Goal: Task Accomplishment & Management: Manage account settings

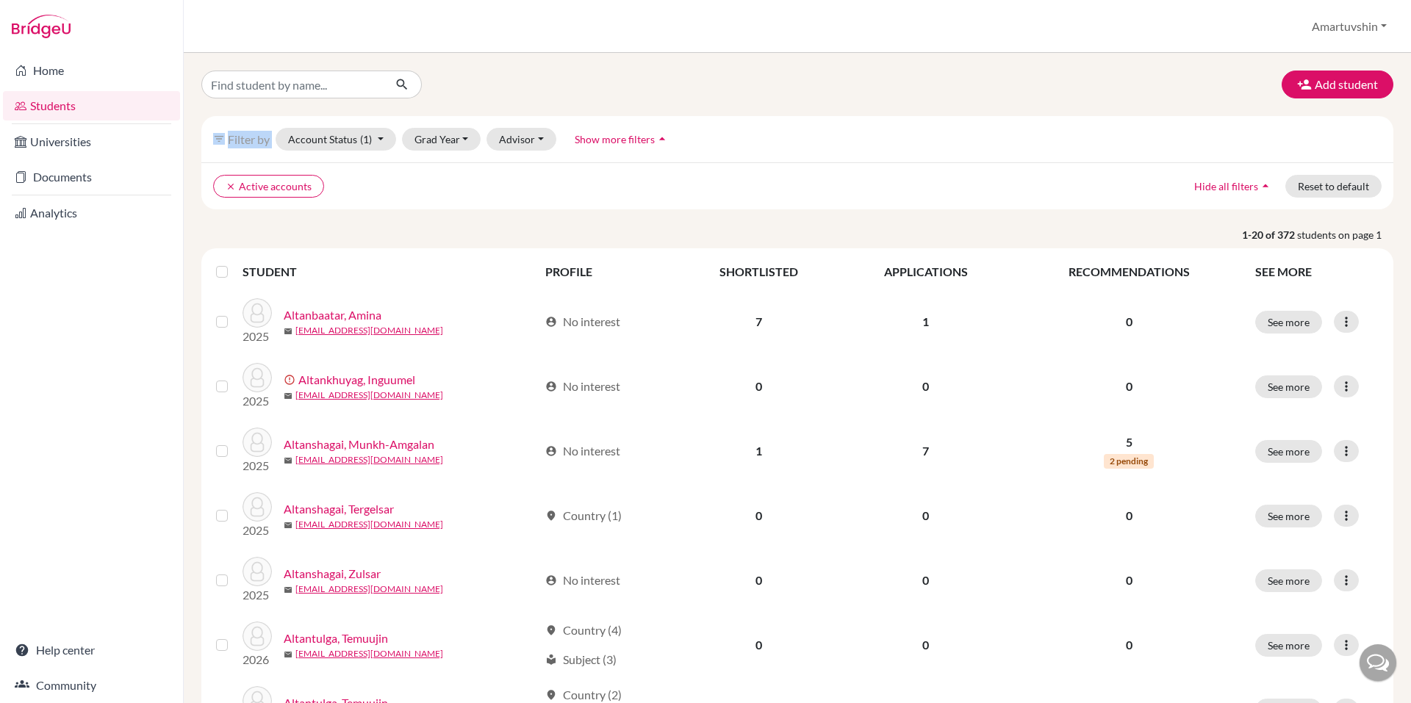
drag, startPoint x: 395, startPoint y: 145, endPoint x: 326, endPoint y: 175, distance: 74.4
click at [158, 179] on link "Documents" at bounding box center [91, 176] width 177 height 29
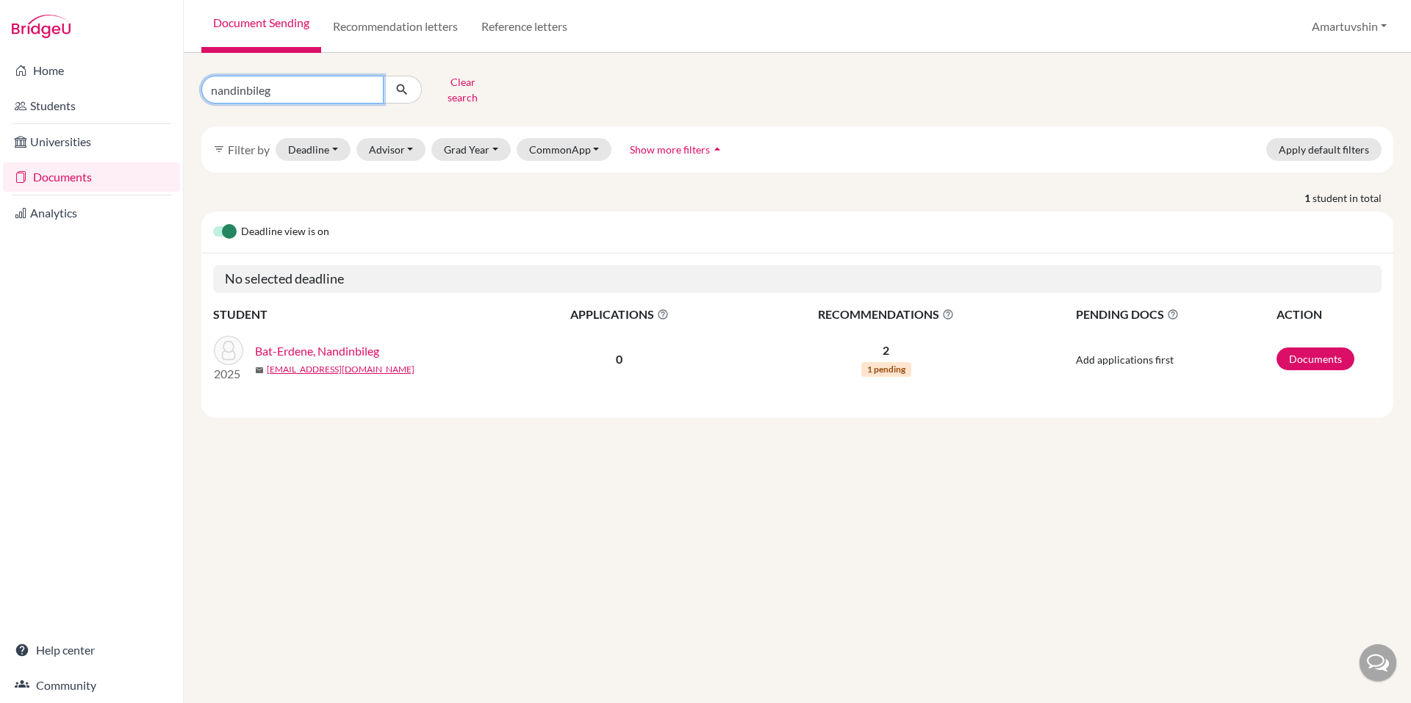
click at [356, 93] on input "nandinbileg" at bounding box center [292, 90] width 182 height 28
click at [367, 84] on input "nandinbileg" at bounding box center [292, 90] width 182 height 28
click at [333, 84] on input "Find student by name..." at bounding box center [292, 90] width 182 height 28
type input "egshiglen"
click button "submit" at bounding box center [402, 90] width 39 height 28
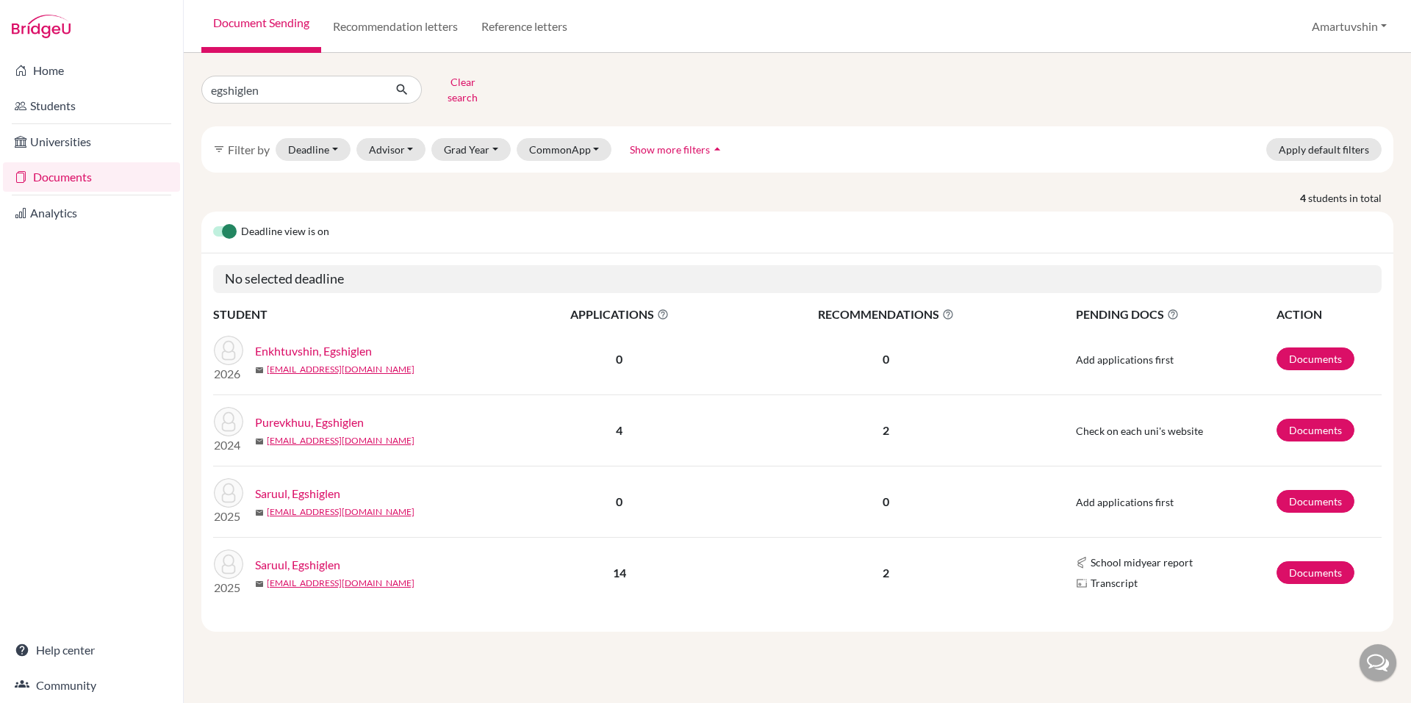
click at [311, 485] on link "Saruul, Egshiglen" at bounding box center [297, 494] width 85 height 18
click at [286, 556] on link "Saruul, Egshiglen" at bounding box center [297, 565] width 85 height 18
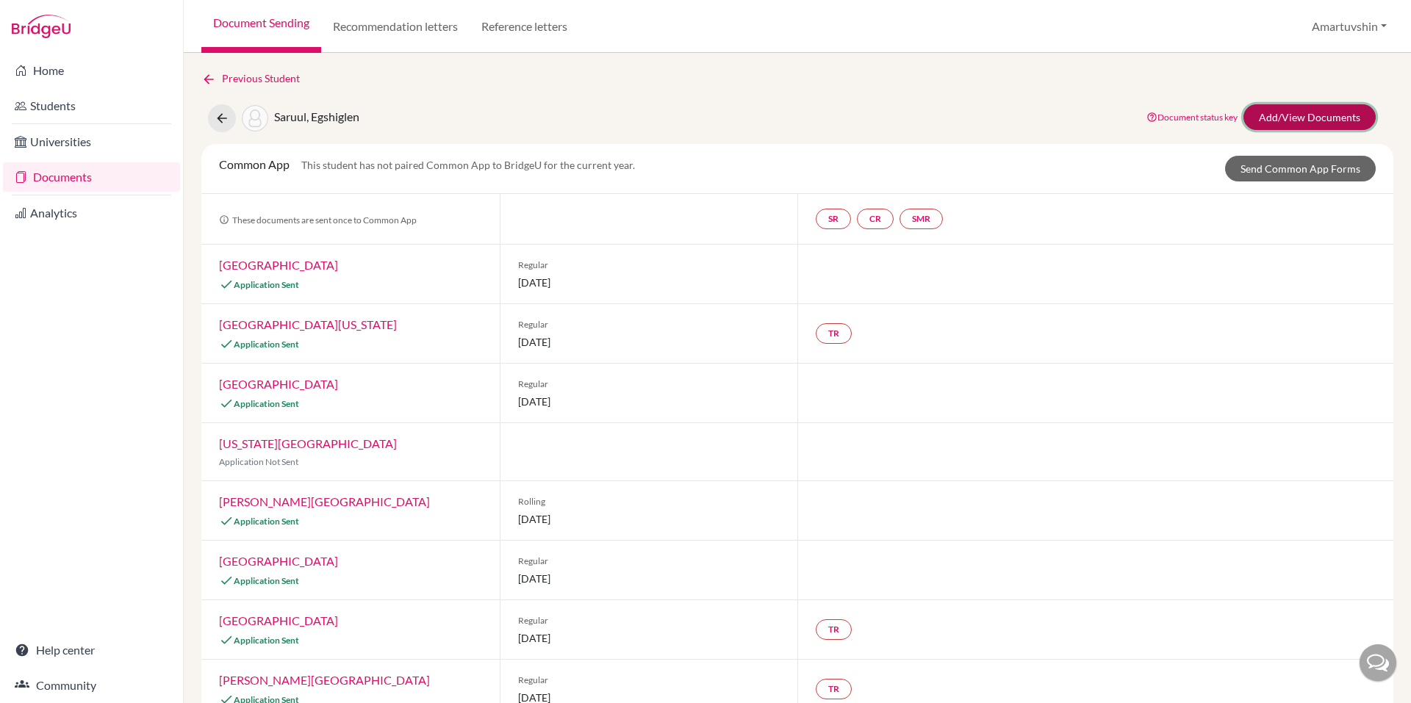
click at [1323, 111] on link "Add/View Documents" at bounding box center [1309, 117] width 132 height 26
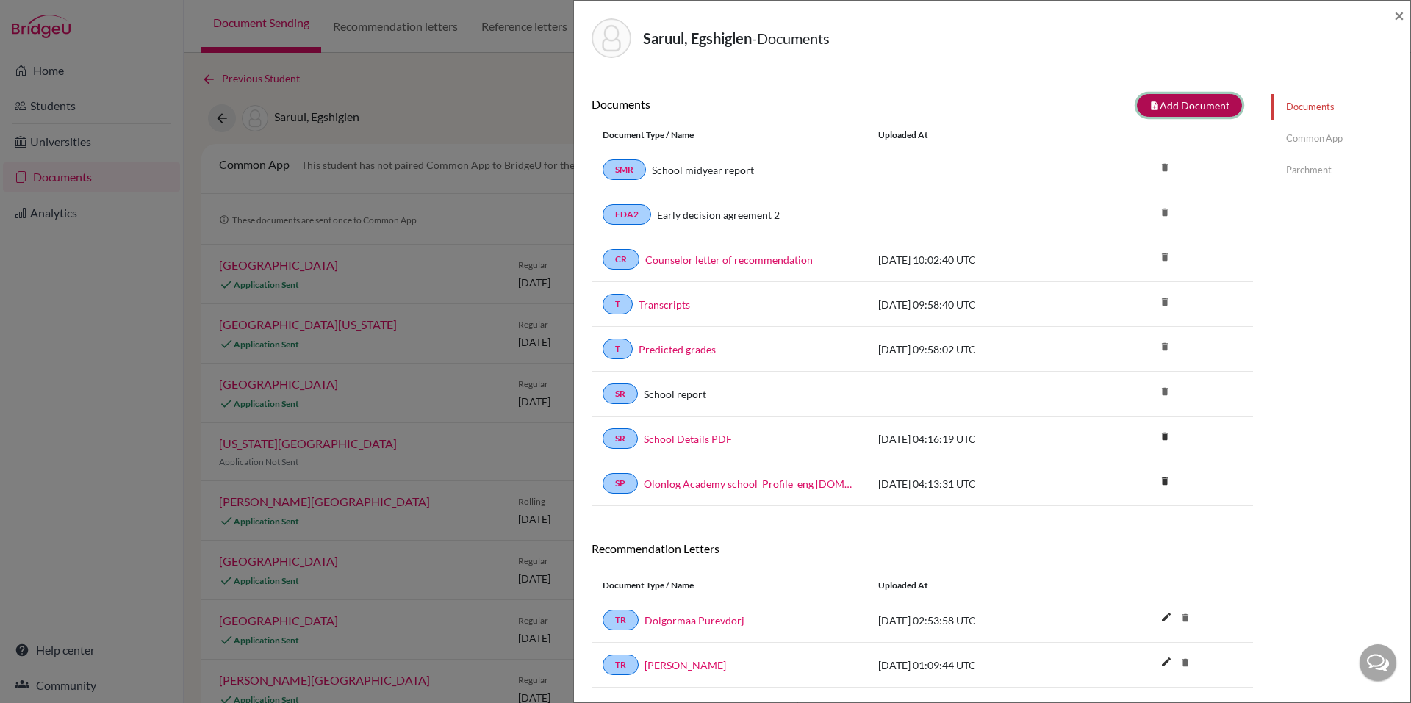
click at [1204, 108] on button "note_add Add Document" at bounding box center [1189, 105] width 105 height 23
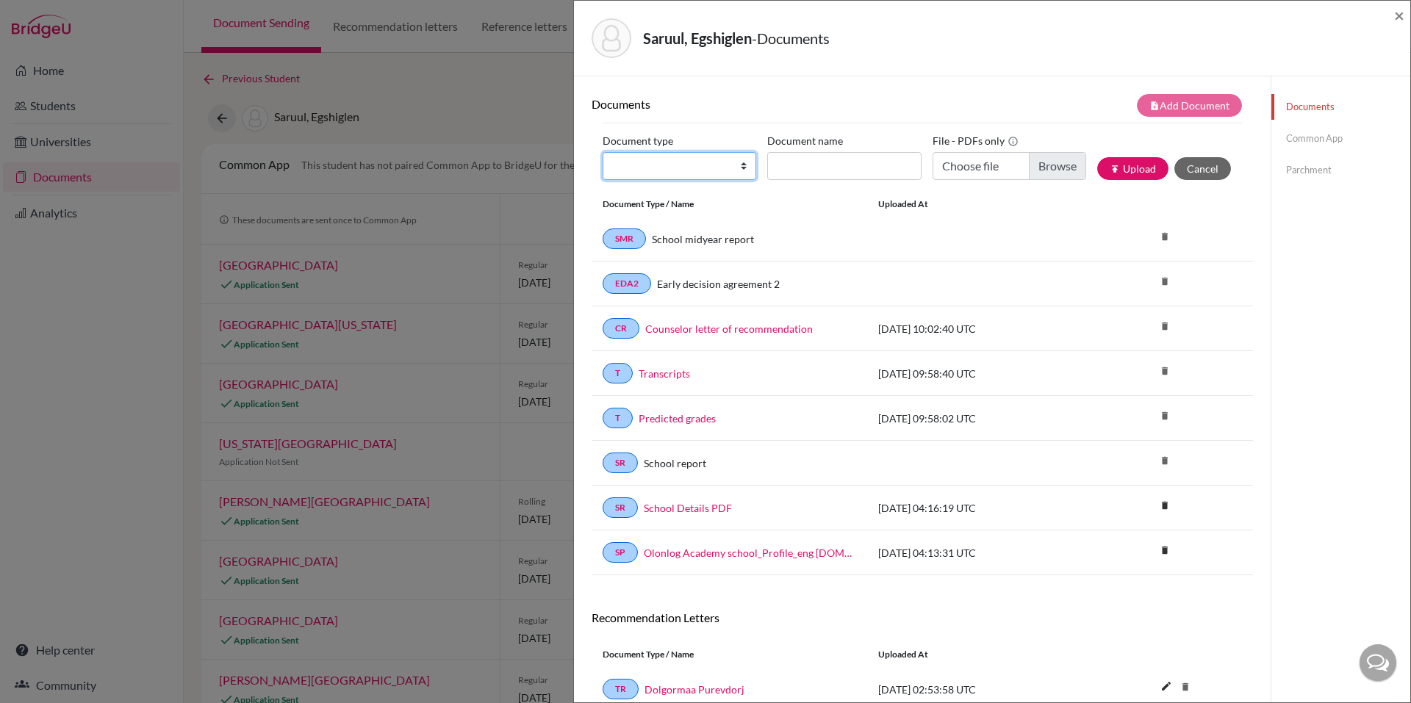
click at [668, 168] on select "Change explanation for Common App reports Counselor recommendation Internationa…" at bounding box center [679, 166] width 154 height 28
select select "2"
click at [602, 152] on select "Change explanation for Common App reports Counselor recommendation Internationa…" at bounding box center [679, 166] width 154 height 28
click at [830, 145] on label "Document name" at bounding box center [805, 140] width 76 height 23
click at [830, 152] on input "Document name" at bounding box center [844, 166] width 154 height 28
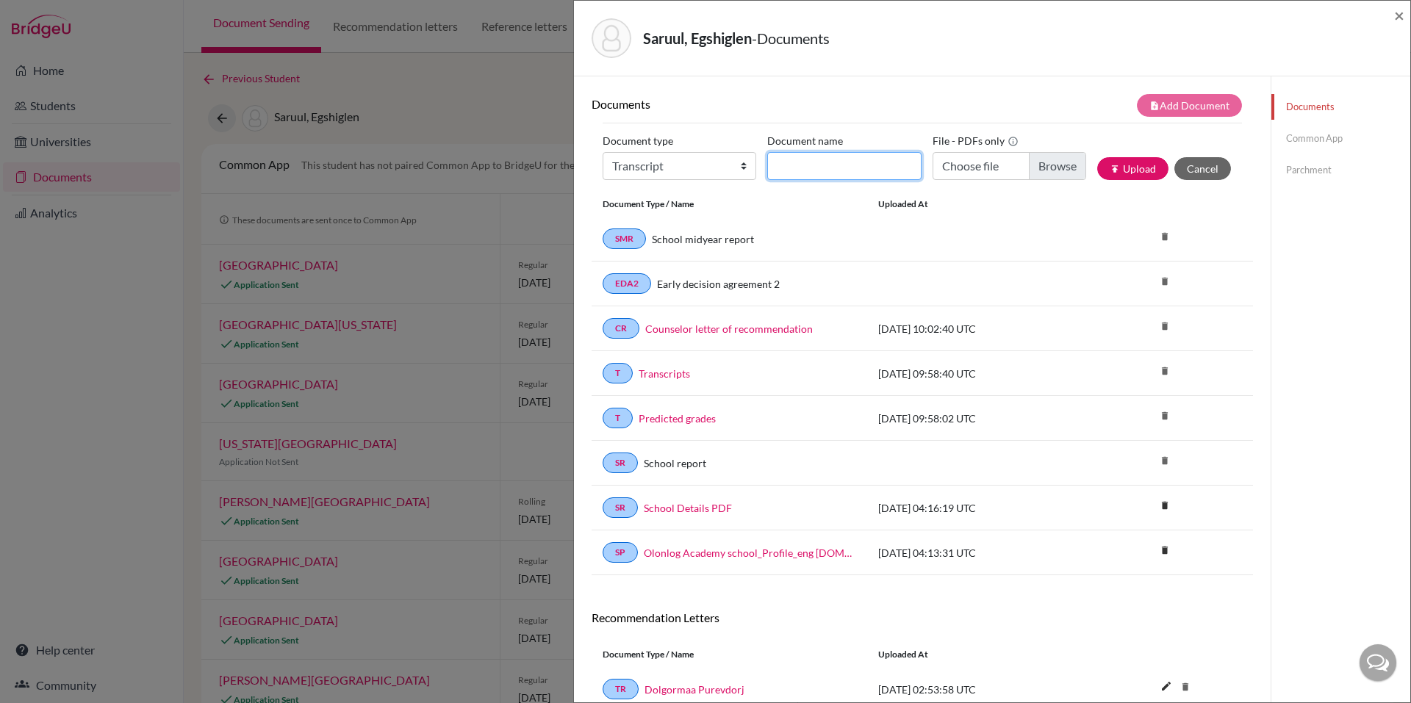
click at [832, 170] on input "Document name" at bounding box center [844, 166] width 154 height 28
type input "Final transcript"
click at [1034, 163] on input "Choose file" at bounding box center [1009, 166] width 154 height 28
click at [1132, 167] on button "publish Upload" at bounding box center [1132, 168] width 71 height 23
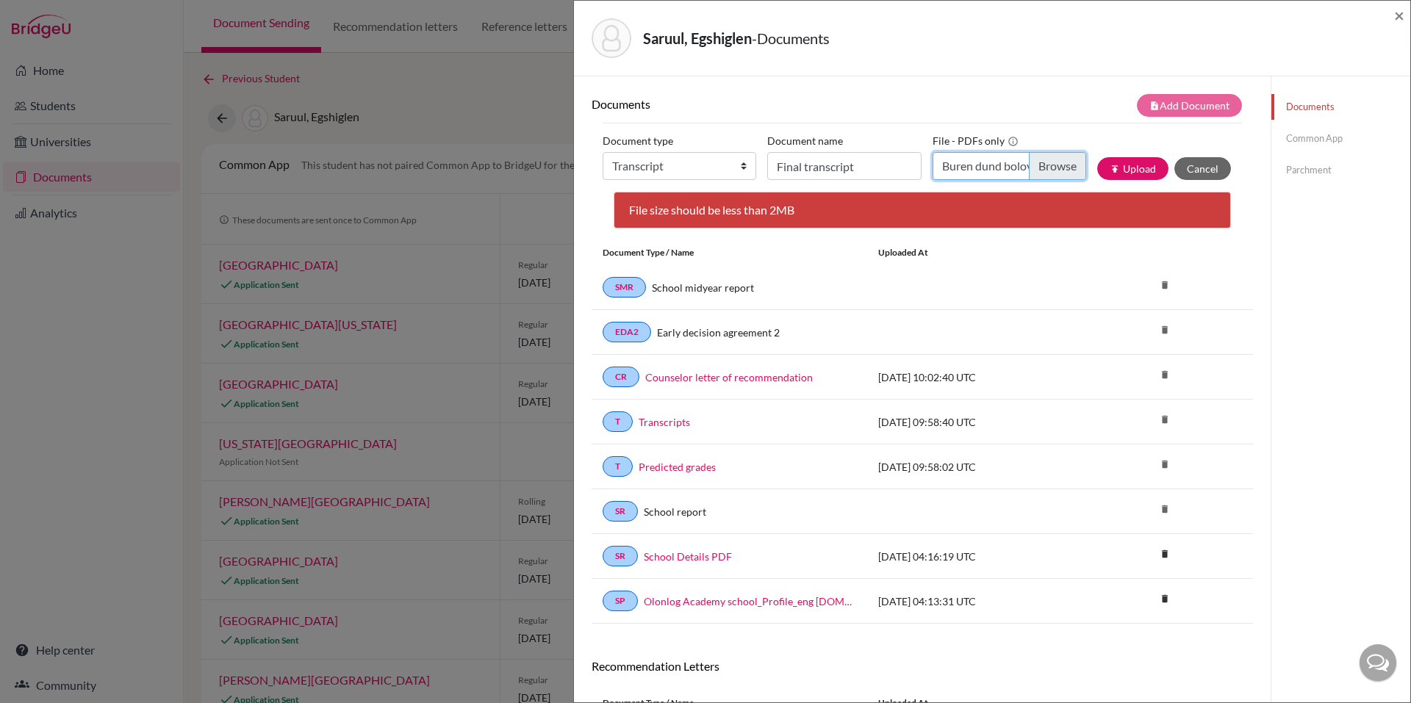
click at [993, 165] on input "Buren dund bolovsroliin gerchilgee.pdf" at bounding box center [1009, 166] width 154 height 28
type input "C:\fakepath\Final transcript egshiglen.pdf"
click at [1148, 162] on button "publish Upload" at bounding box center [1132, 168] width 71 height 23
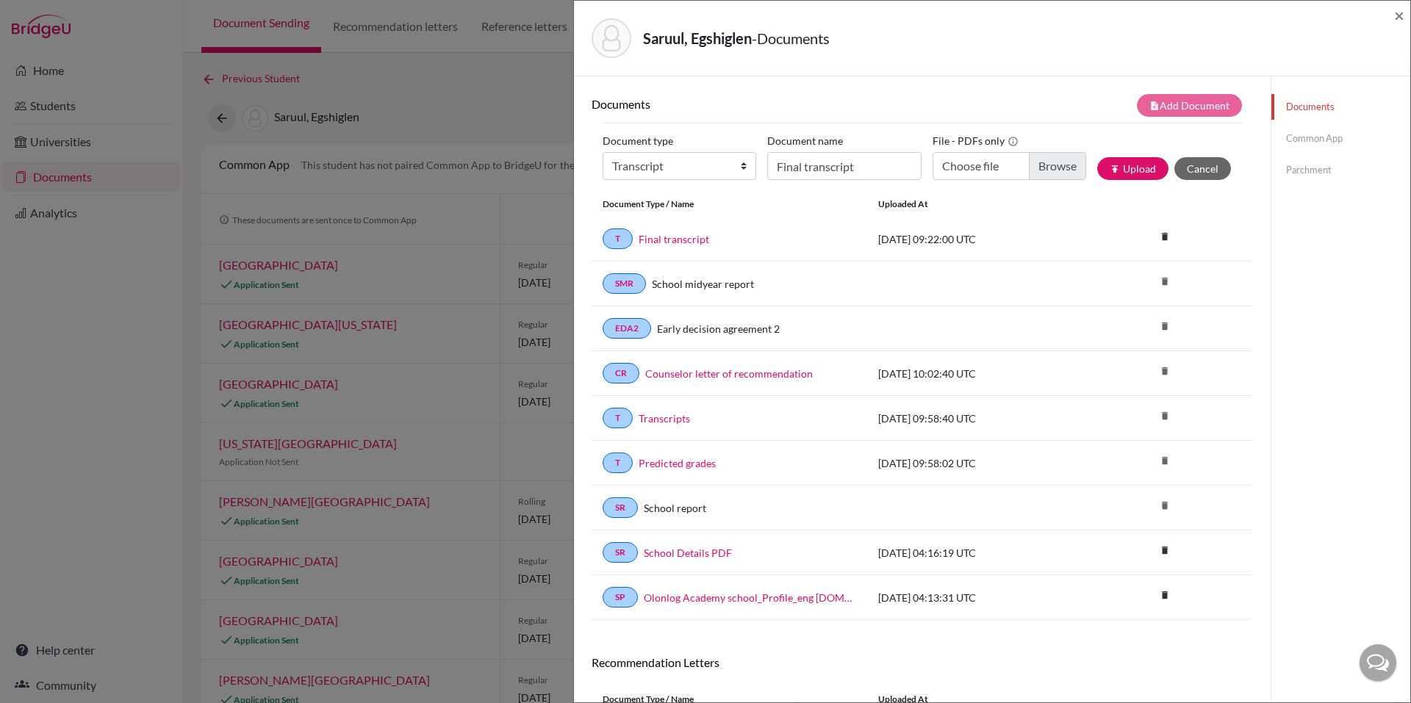
click at [1295, 180] on link "Parchment" at bounding box center [1340, 170] width 139 height 26
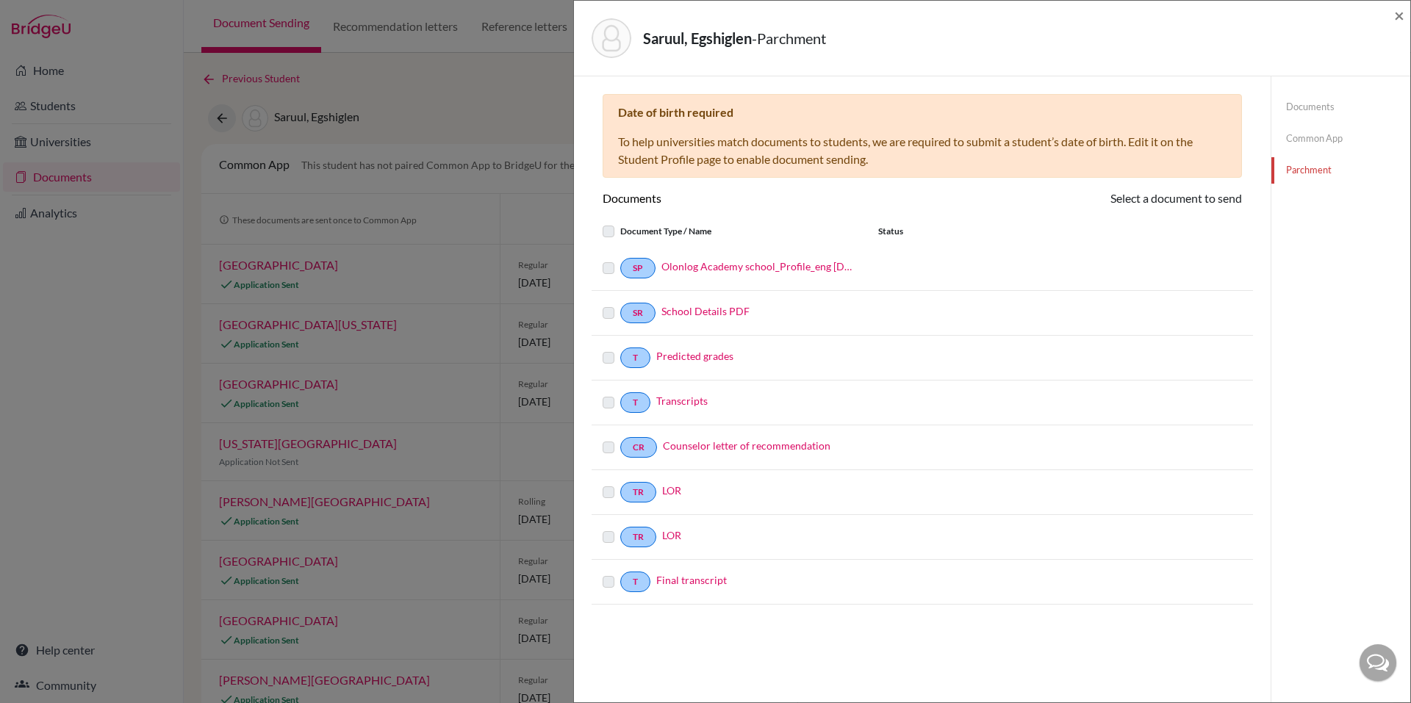
click at [537, 267] on div "Saruul, Egshiglen - Parchment × Date of birth required To help universities mat…" at bounding box center [705, 351] width 1411 height 703
click at [1409, 15] on div "Saruul, Egshiglen - Parchment ×" at bounding box center [992, 39] width 836 height 76
click at [1404, 17] on div "Saruul, Egshiglen - Parchment ×" at bounding box center [992, 39] width 836 height 76
click at [1399, 15] on span "×" at bounding box center [1399, 14] width 10 height 21
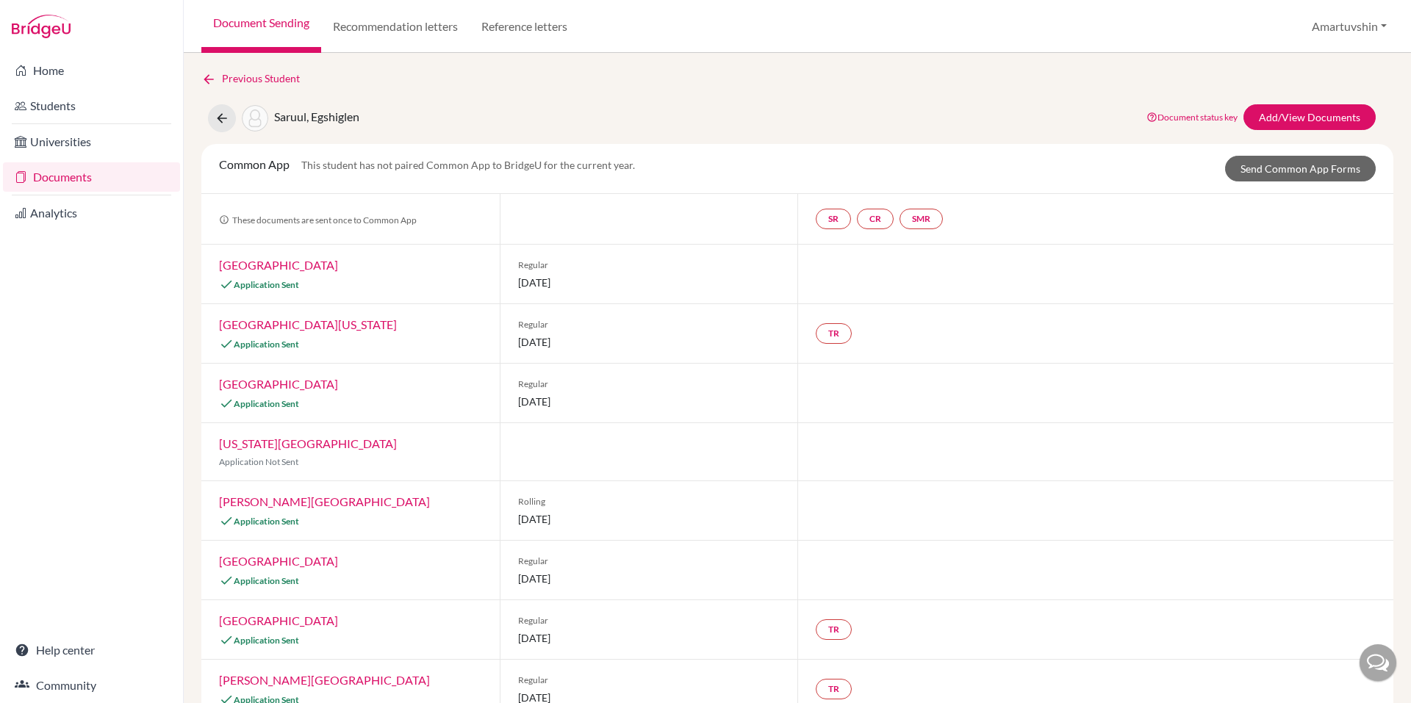
click at [305, 119] on span "Saruul, Egshiglen" at bounding box center [316, 116] width 85 height 14
click at [1277, 170] on link "Send Common App Forms" at bounding box center [1300, 169] width 151 height 26
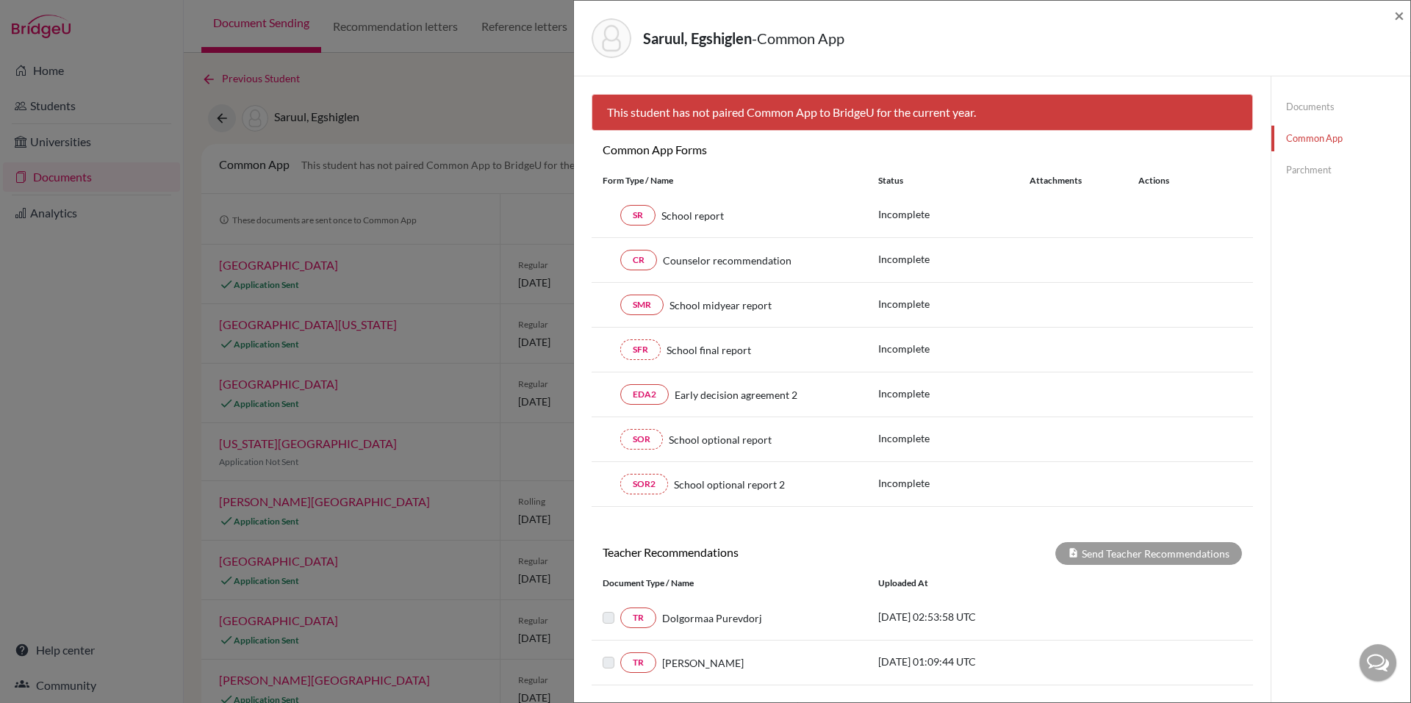
click at [473, 272] on div "Saruul, Egshiglen - Common App × × This student has not paired Common App to Br…" at bounding box center [705, 351] width 1411 height 703
click at [348, 117] on div "Saruul, Egshiglen - Common App × × This student has not paired Common App to Br…" at bounding box center [705, 351] width 1411 height 703
click at [1397, 19] on span "×" at bounding box center [1399, 14] width 10 height 21
click at [568, 147] on div "Saruul, Egshiglen - Common App × × This student has not paired Common App to Br…" at bounding box center [705, 351] width 1411 height 703
click at [328, 145] on div "Saruul, Egshiglen - Common App × × This student has not paired Common App to Br…" at bounding box center [705, 351] width 1411 height 703
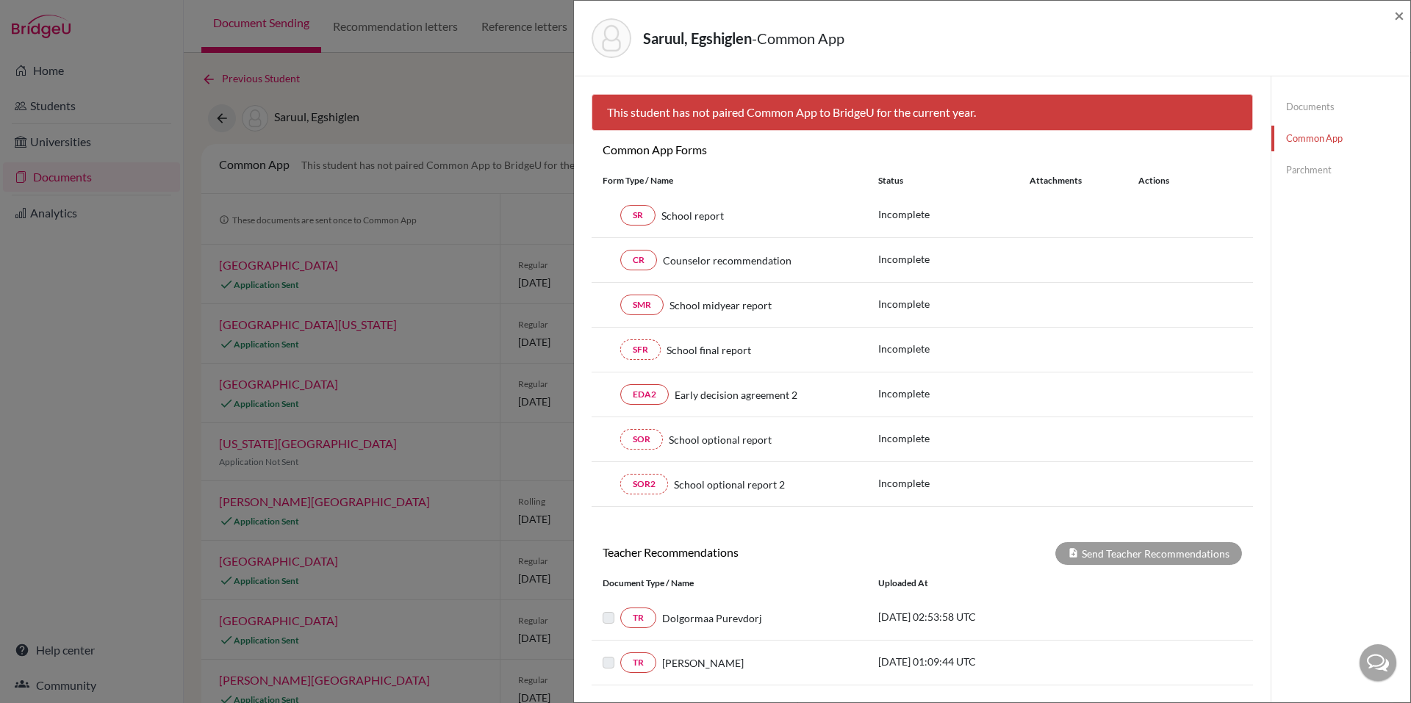
click at [1317, 174] on link "Parchment" at bounding box center [1340, 170] width 139 height 26
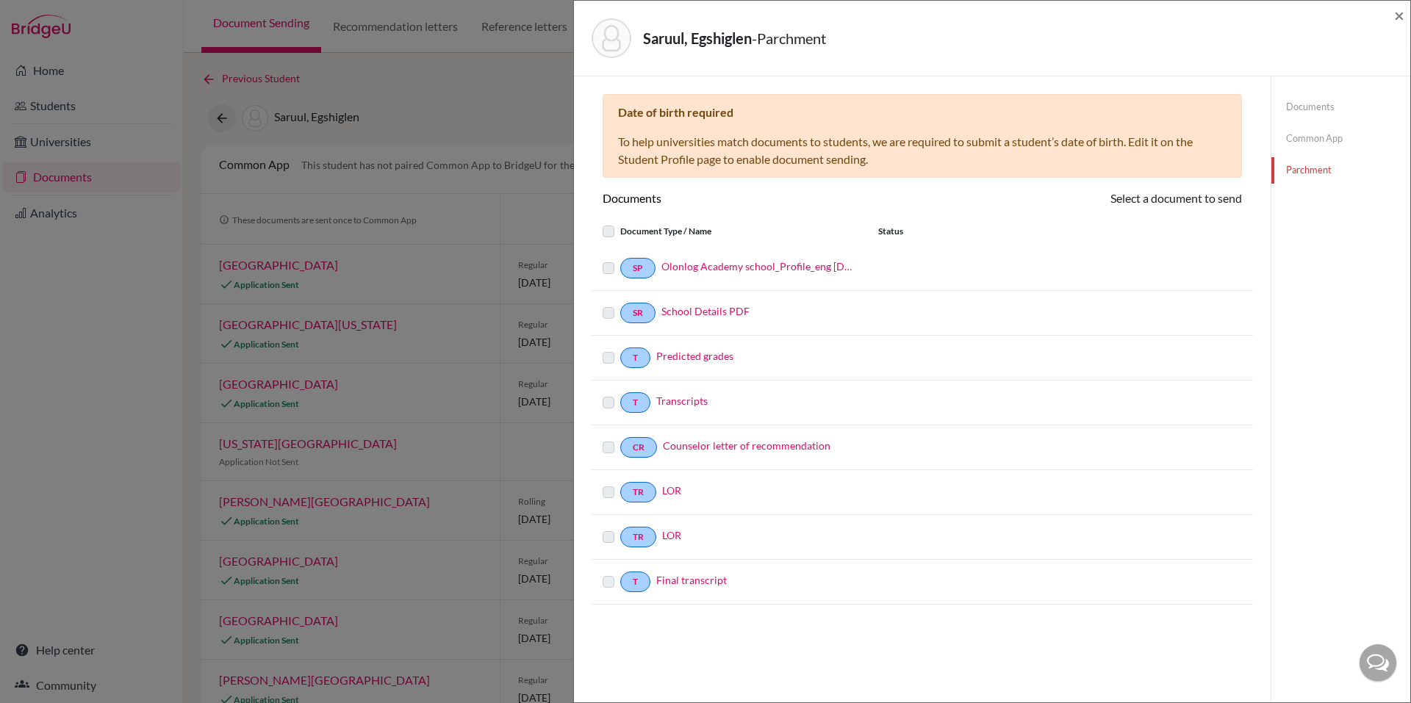
click at [620, 573] on label at bounding box center [620, 573] width 0 height 0
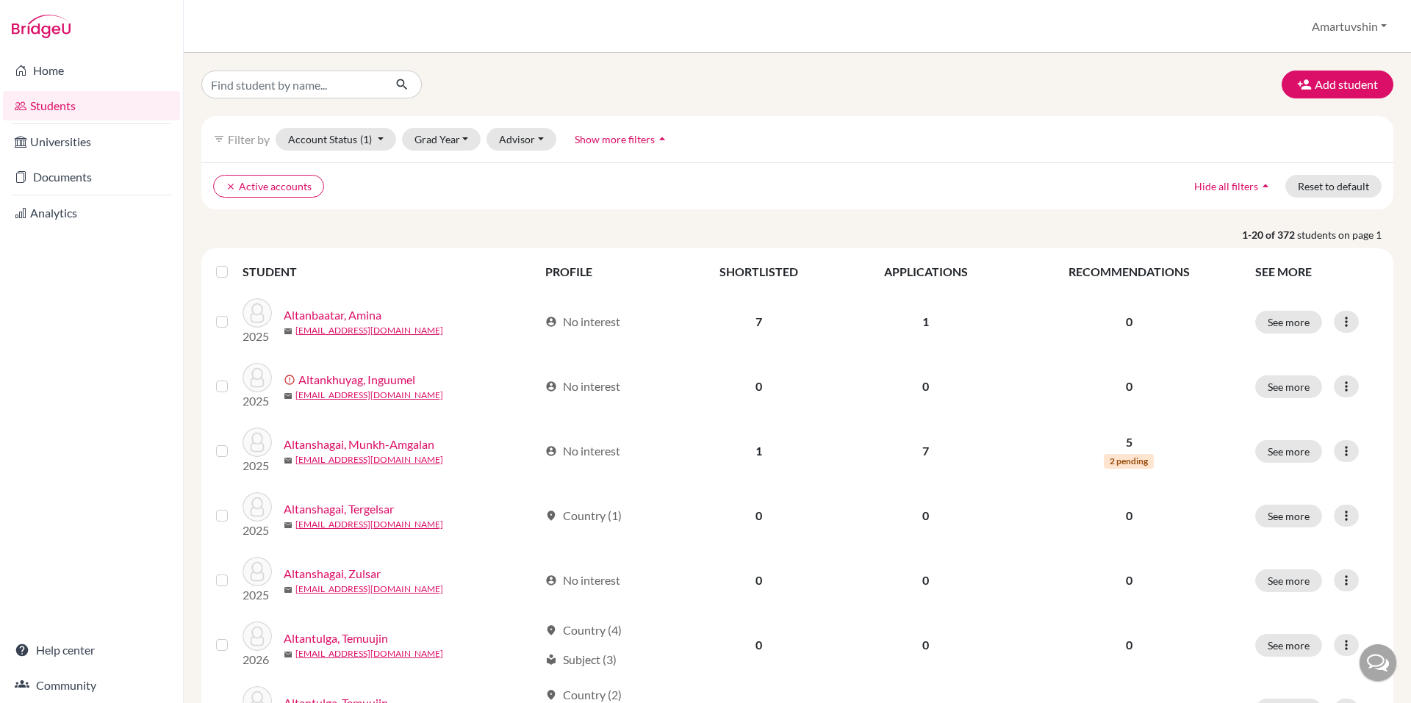
click at [348, 68] on div "Add student filter_list Filter by Account Status (1) Active accounts done Archi…" at bounding box center [797, 378] width 1227 height 650
click at [339, 83] on input "Find student by name..." at bounding box center [292, 85] width 182 height 28
type input "egshiglen"
click button "submit" at bounding box center [402, 85] width 39 height 28
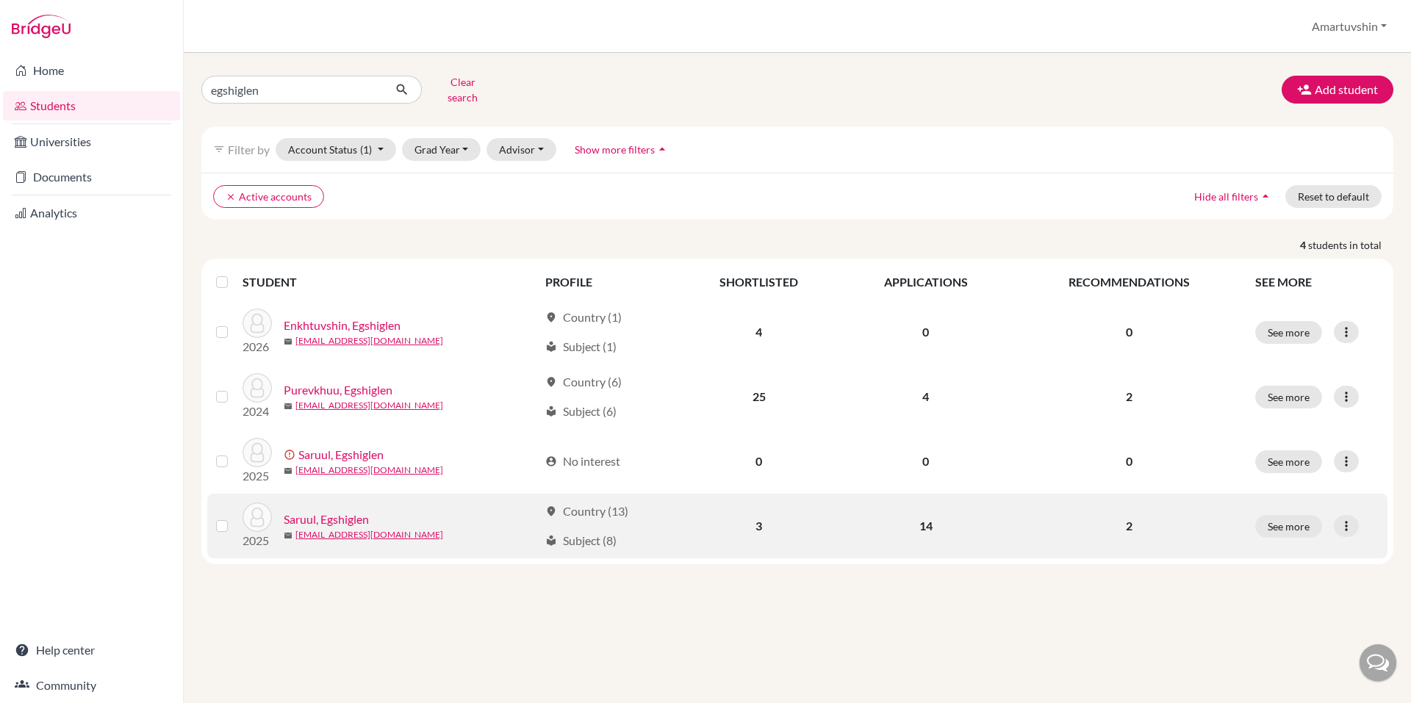
click at [325, 511] on link "Saruul, Egshiglen" at bounding box center [326, 520] width 85 height 18
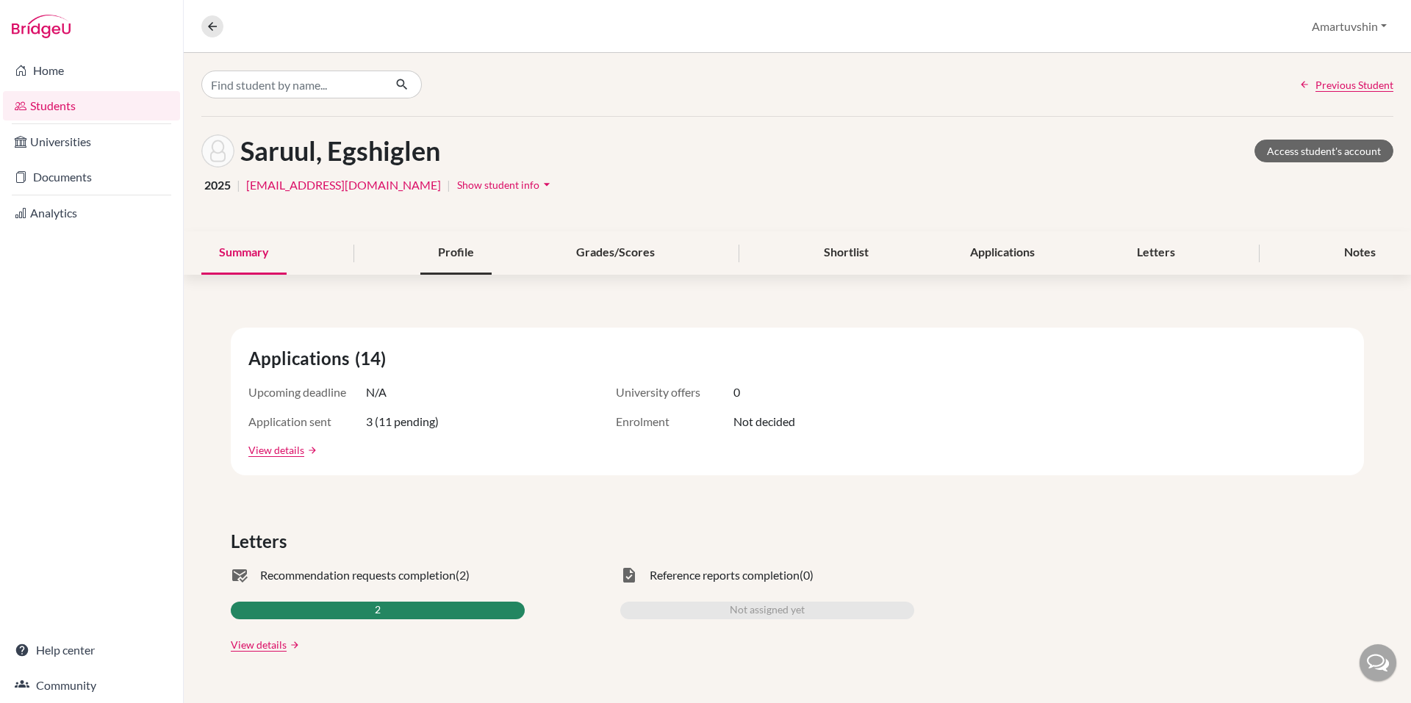
click at [453, 248] on div "Profile" at bounding box center [455, 252] width 71 height 43
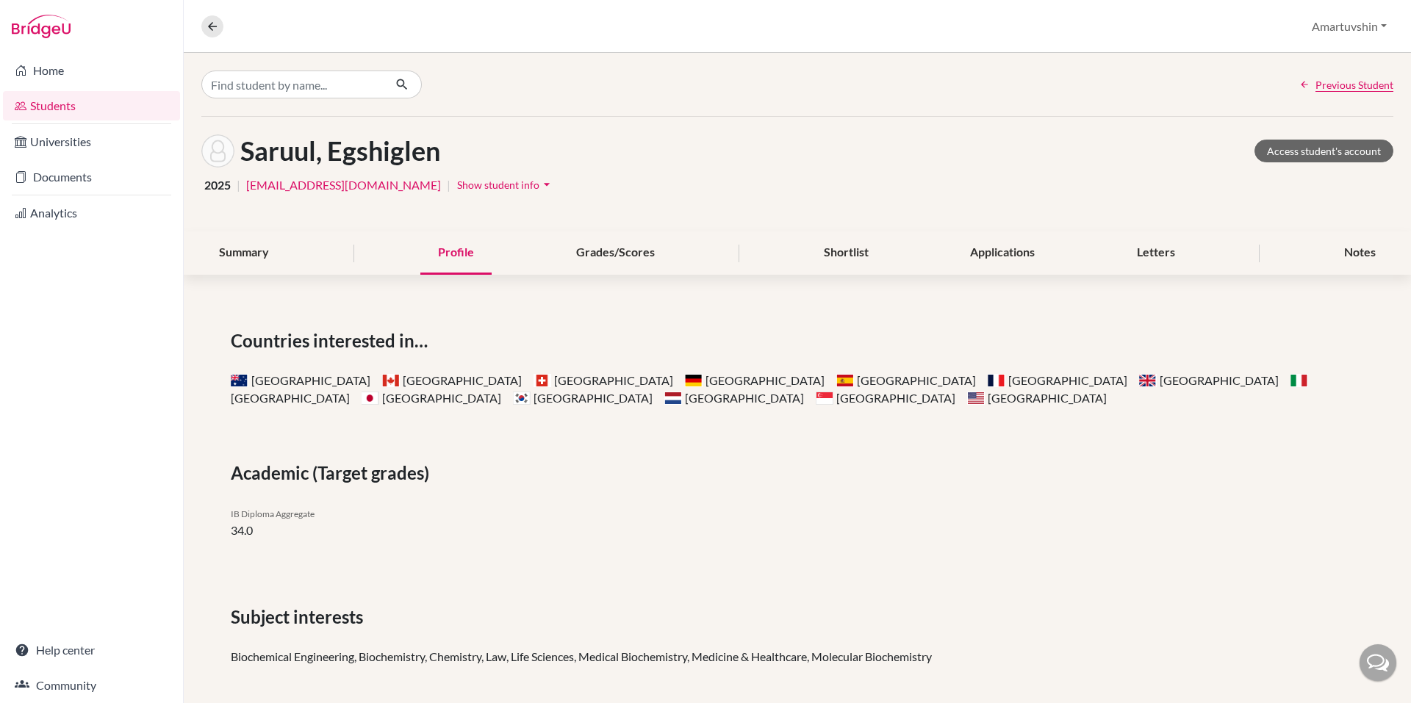
click at [539, 186] on icon "arrow_drop_down" at bounding box center [546, 184] width 15 height 15
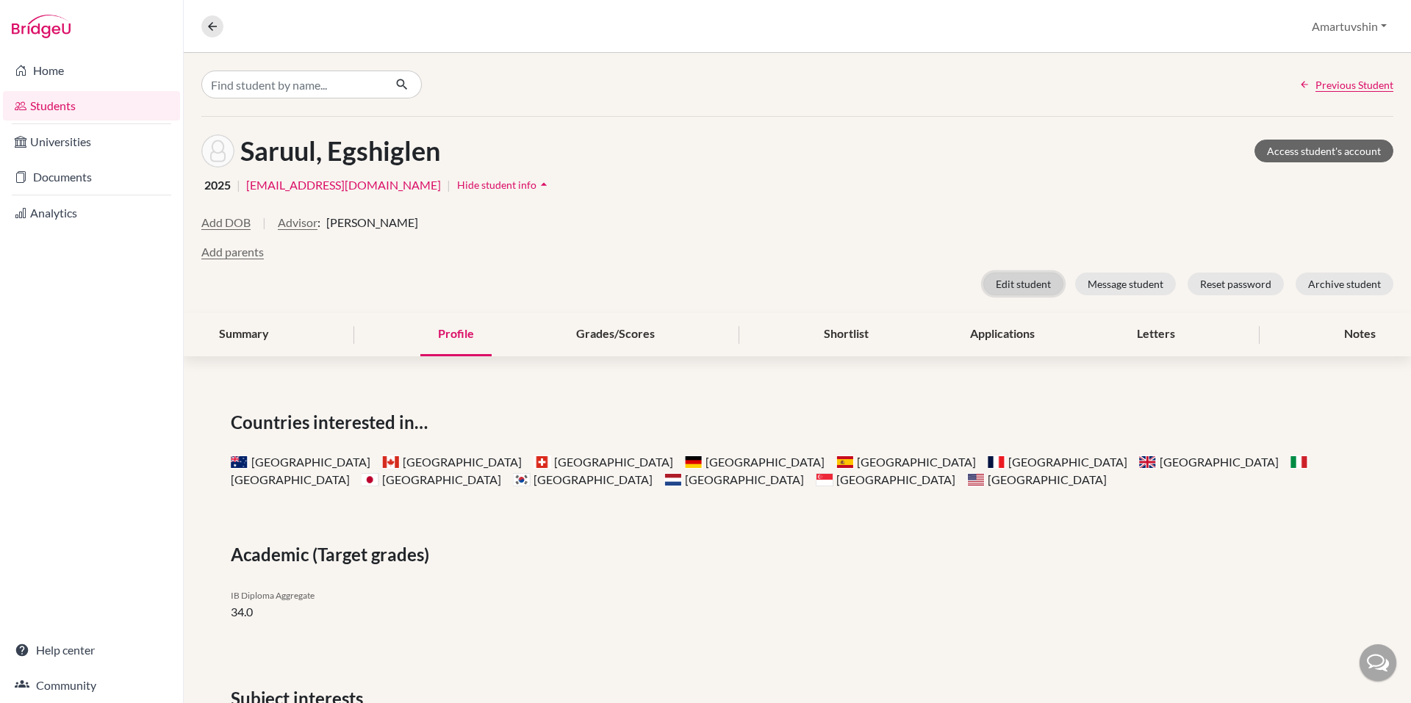
click at [1025, 288] on button "Edit student" at bounding box center [1023, 284] width 80 height 23
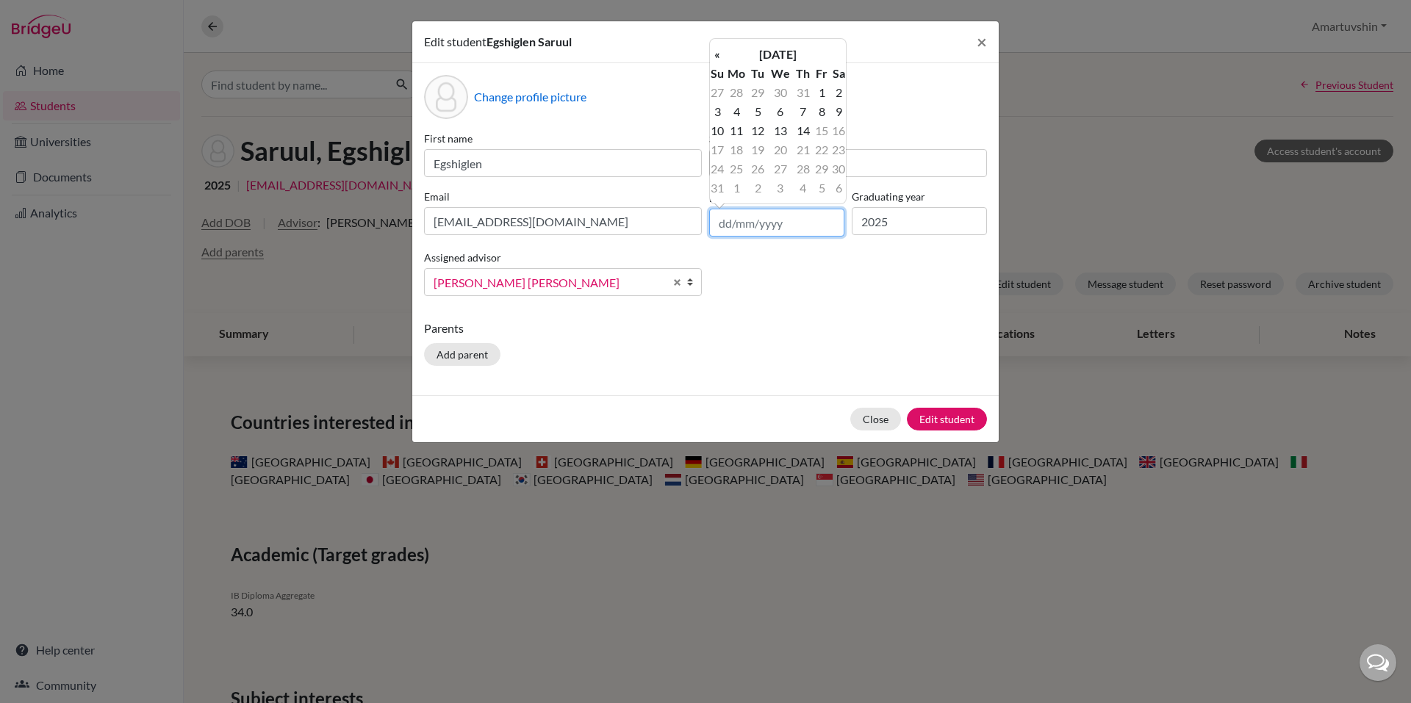
click at [791, 223] on input "text" at bounding box center [776, 223] width 135 height 28
type input "02/07/2007"
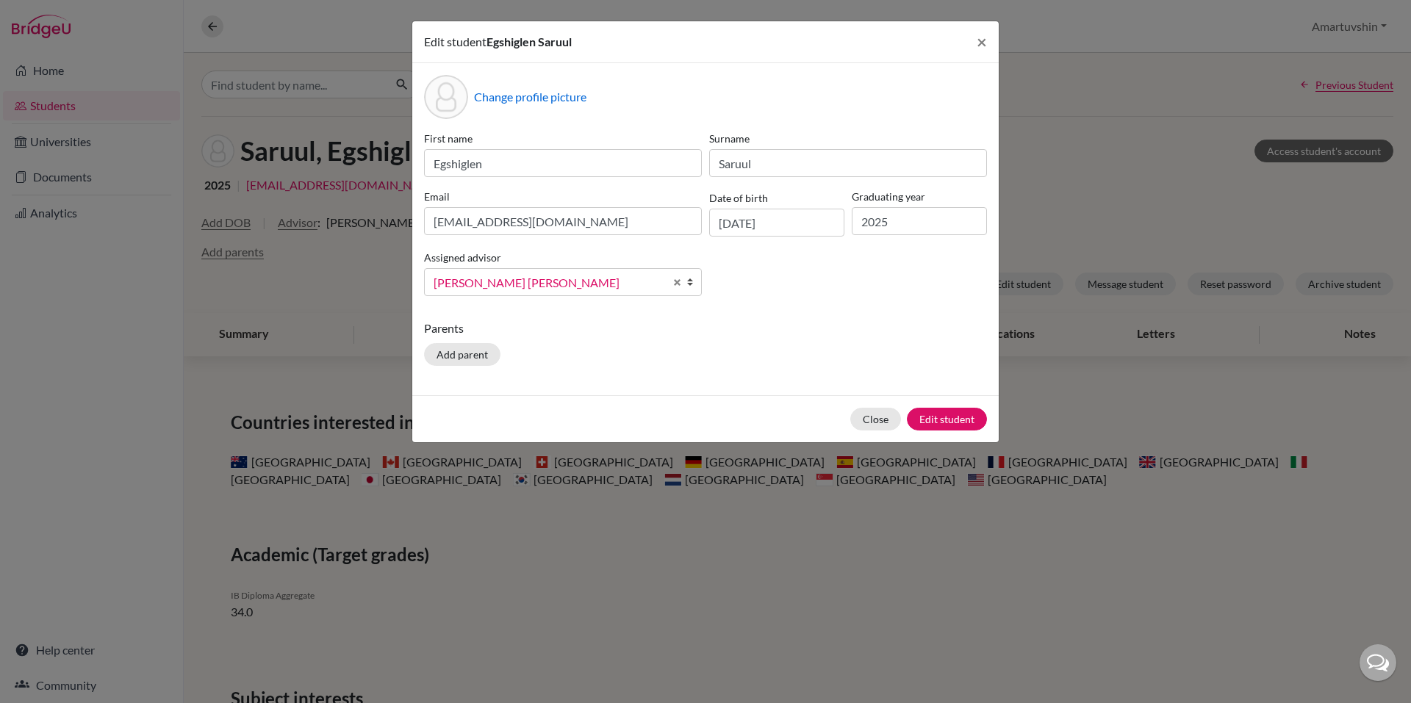
click at [838, 406] on div "Close Edit student" at bounding box center [705, 418] width 586 height 47
click at [956, 420] on button "Edit student" at bounding box center [947, 419] width 80 height 23
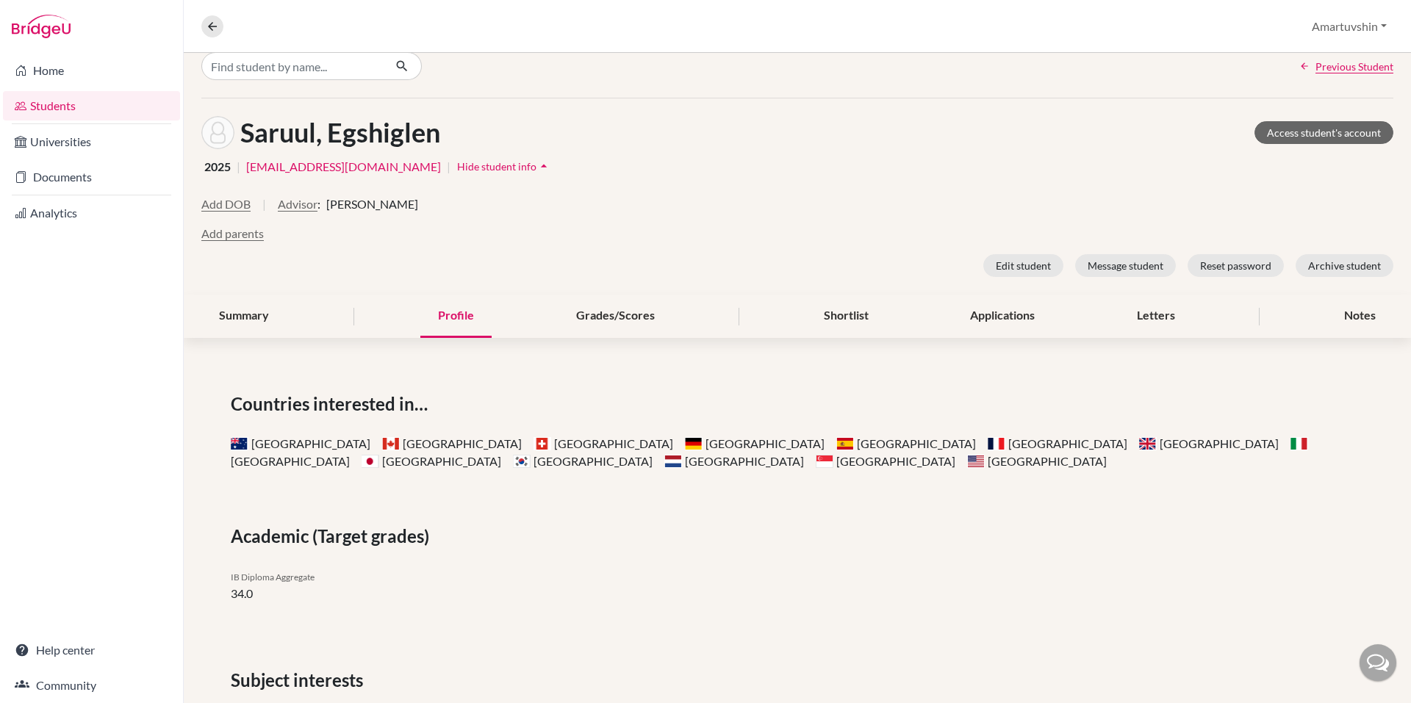
scroll to position [76, 0]
click at [254, 328] on div "Summary" at bounding box center [243, 316] width 85 height 43
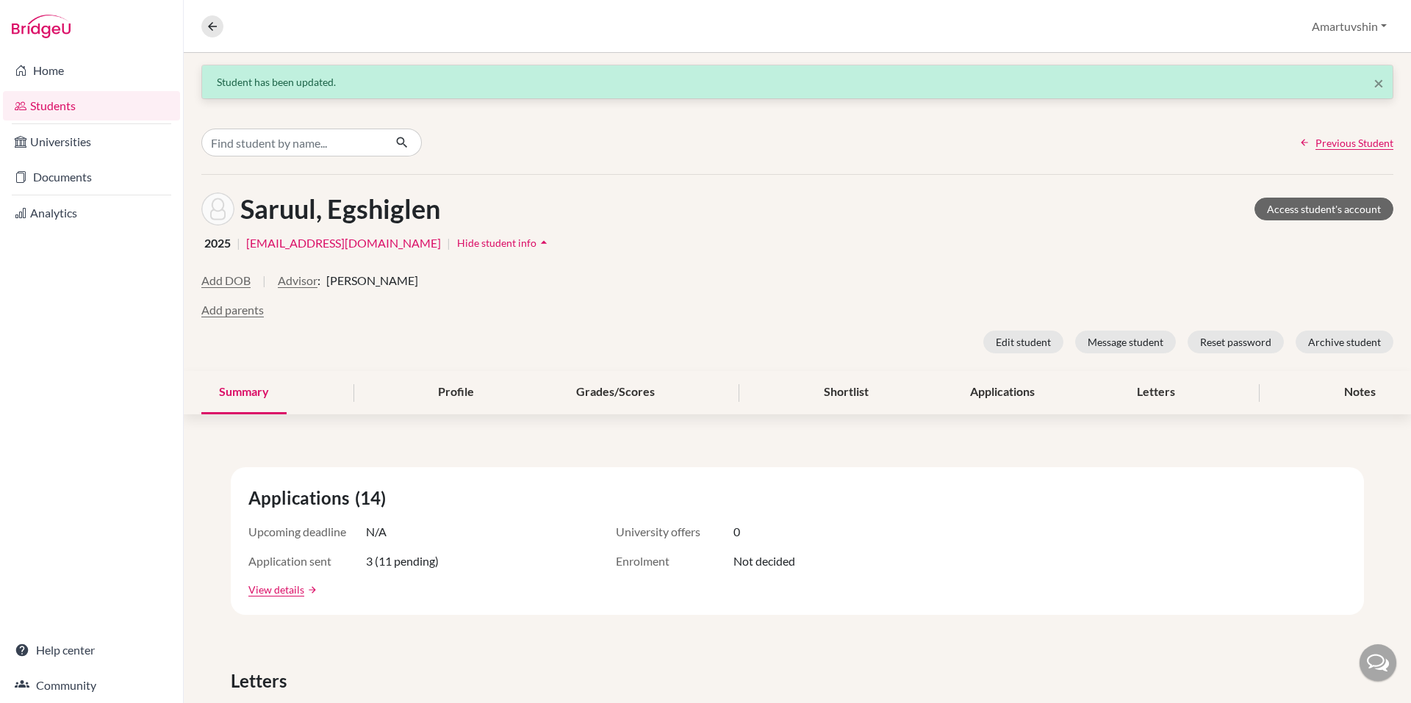
click at [218, 38] on div "Overview Student details Amartuvshin Profile School Settings Log out" at bounding box center [797, 26] width 1227 height 53
click at [285, 148] on input "Find student by name..." at bounding box center [292, 143] width 182 height 28
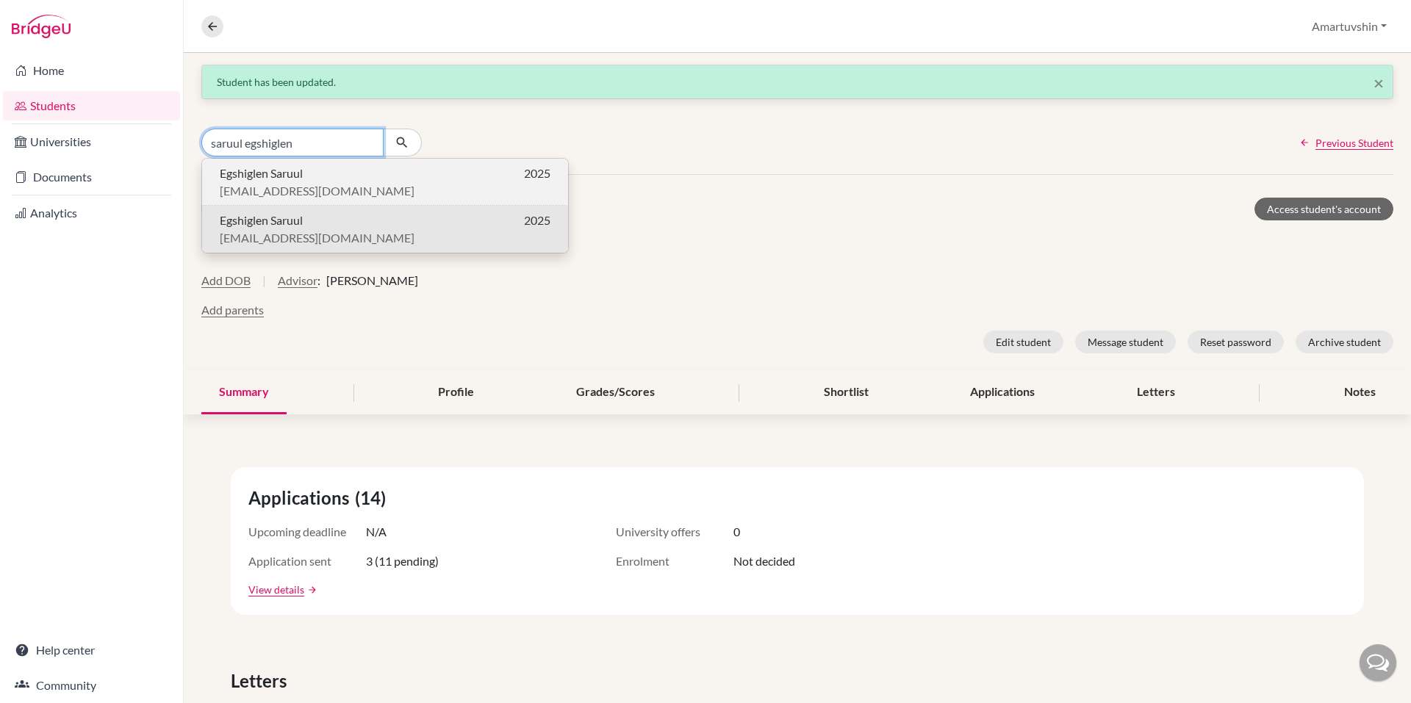
type input "saruul egshiglen"
click at [332, 187] on span "oas201742@olonog.edu.mn" at bounding box center [317, 191] width 195 height 18
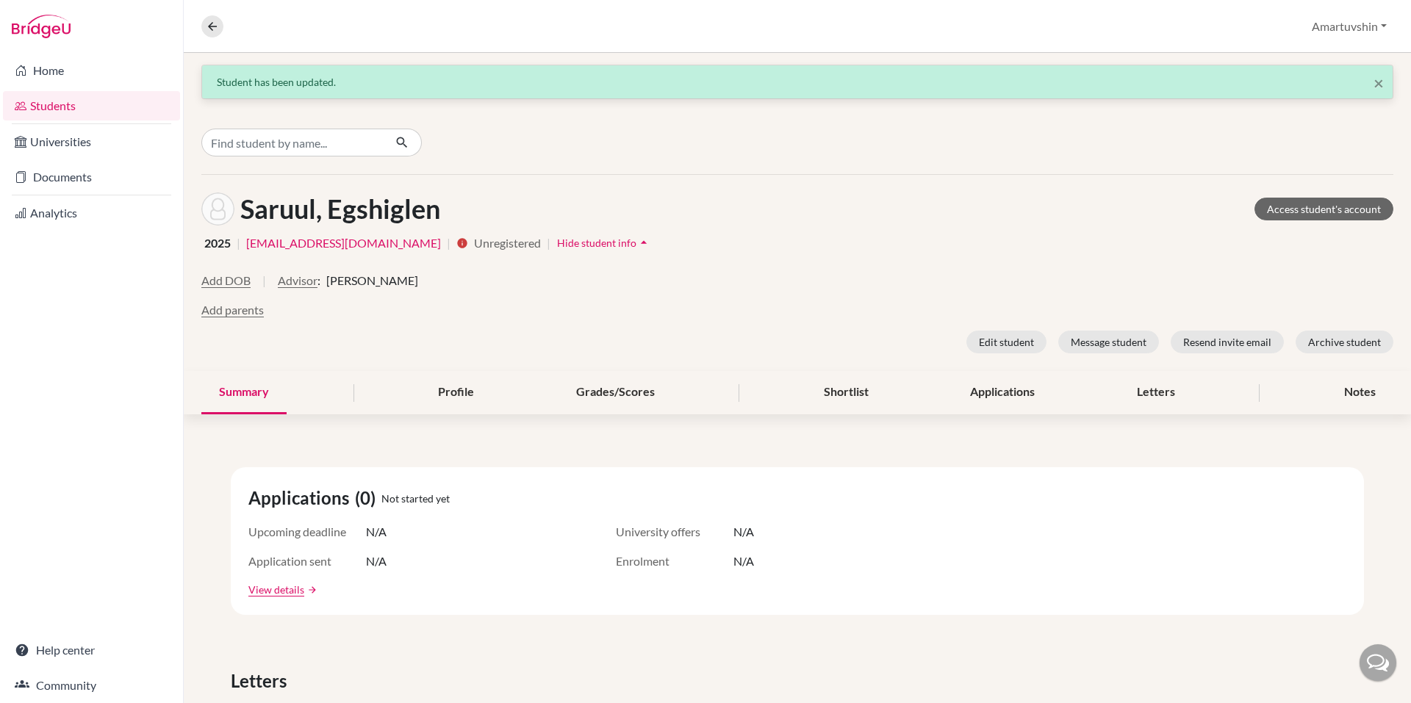
click at [1003, 355] on div "Saruul, Egshiglen Access student's account 2025 | oas201742@olonog.edu.mn | inf…" at bounding box center [797, 273] width 1227 height 196
click at [1012, 346] on button "Edit student" at bounding box center [1006, 342] width 80 height 23
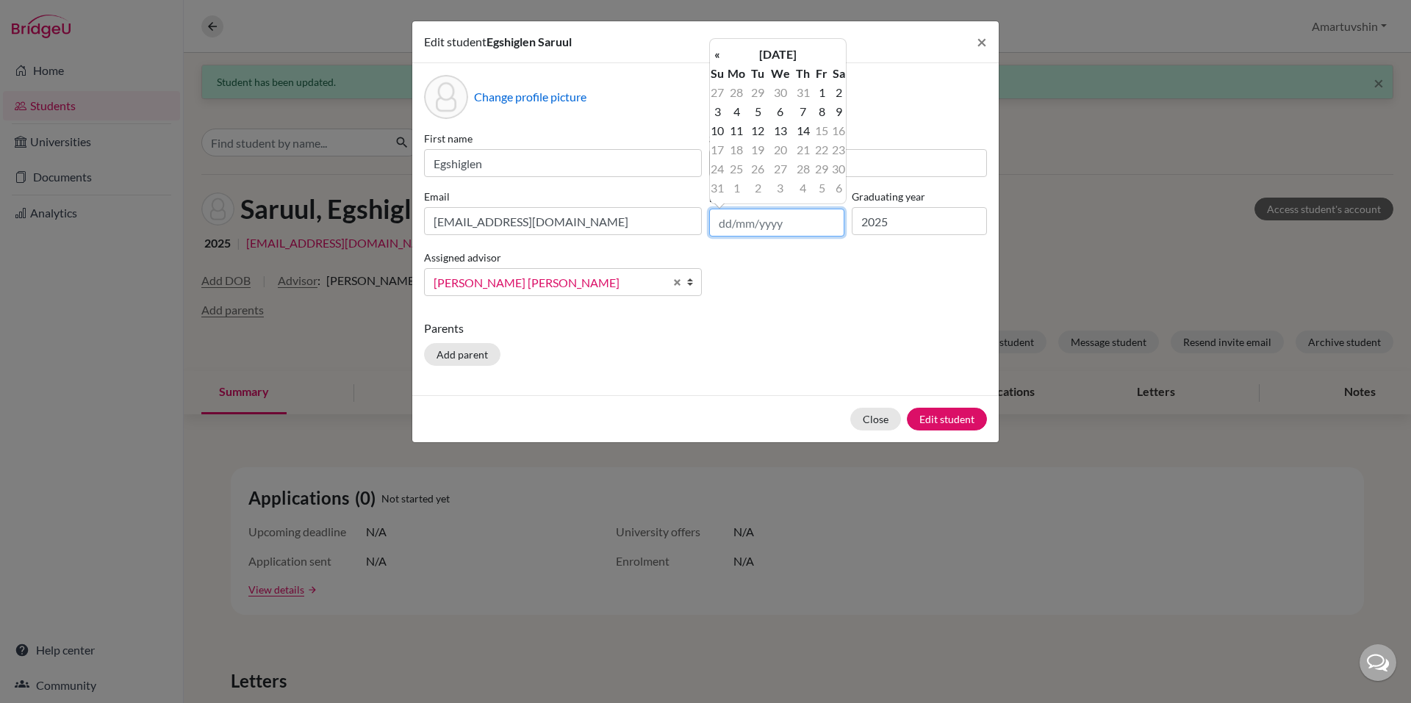
click at [796, 227] on input "text" at bounding box center [776, 223] width 135 height 28
type input "02/07/2007"
click at [970, 422] on button "Edit student" at bounding box center [947, 419] width 80 height 23
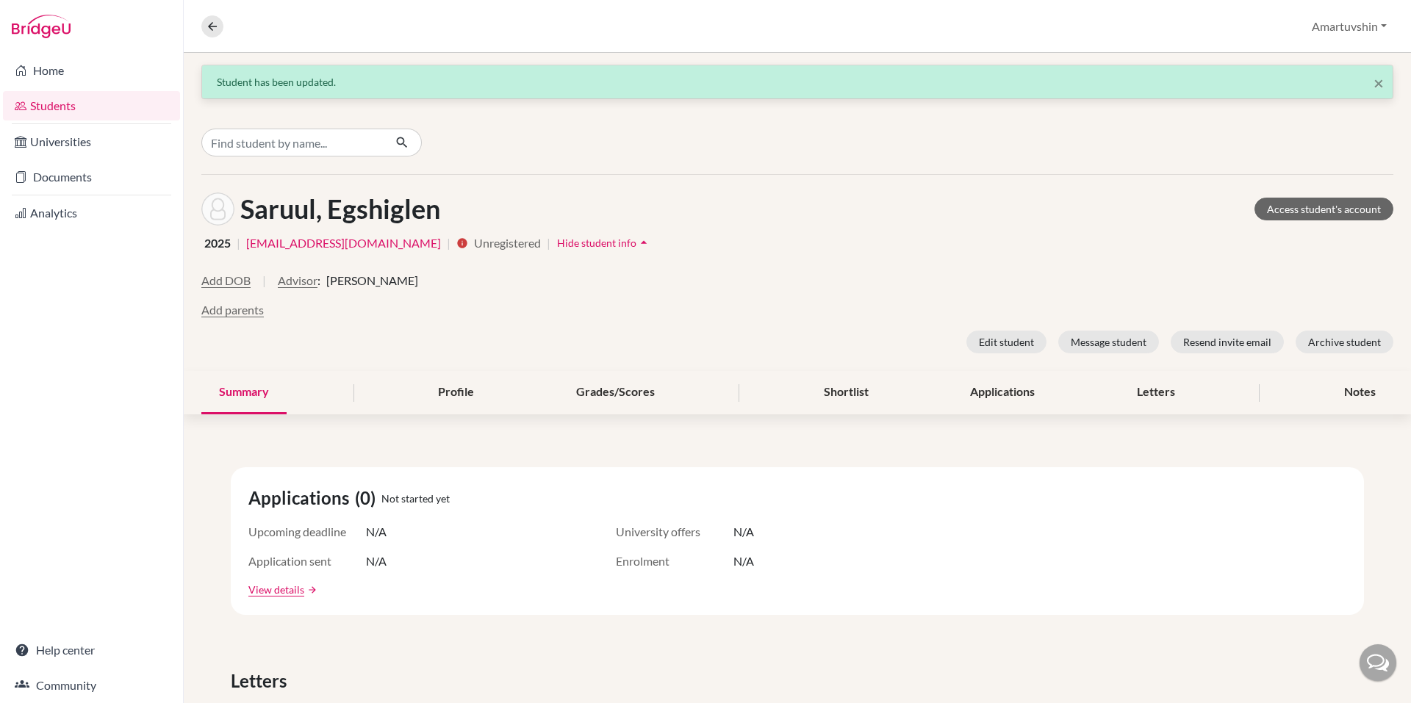
click at [1103, 251] on div "2025 | oas201742@olonog.edu.mn | info Unregistered | Hide student info arrow_dr…" at bounding box center [797, 242] width 1192 height 23
click at [73, 173] on link "Documents" at bounding box center [91, 176] width 177 height 29
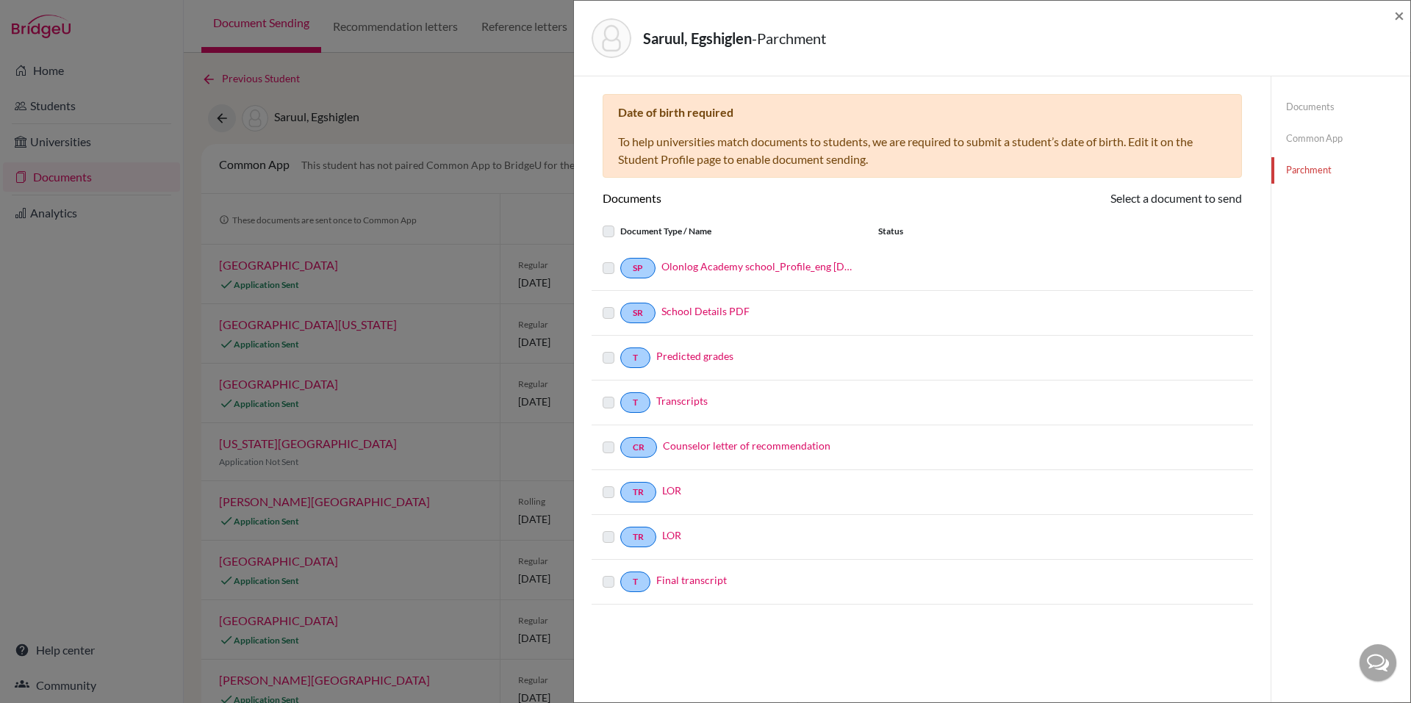
click at [915, 160] on div "Date of birth required To help universities match documents to students, we are…" at bounding box center [921, 136] width 639 height 84
click at [1338, 138] on link "Common App" at bounding box center [1340, 139] width 139 height 26
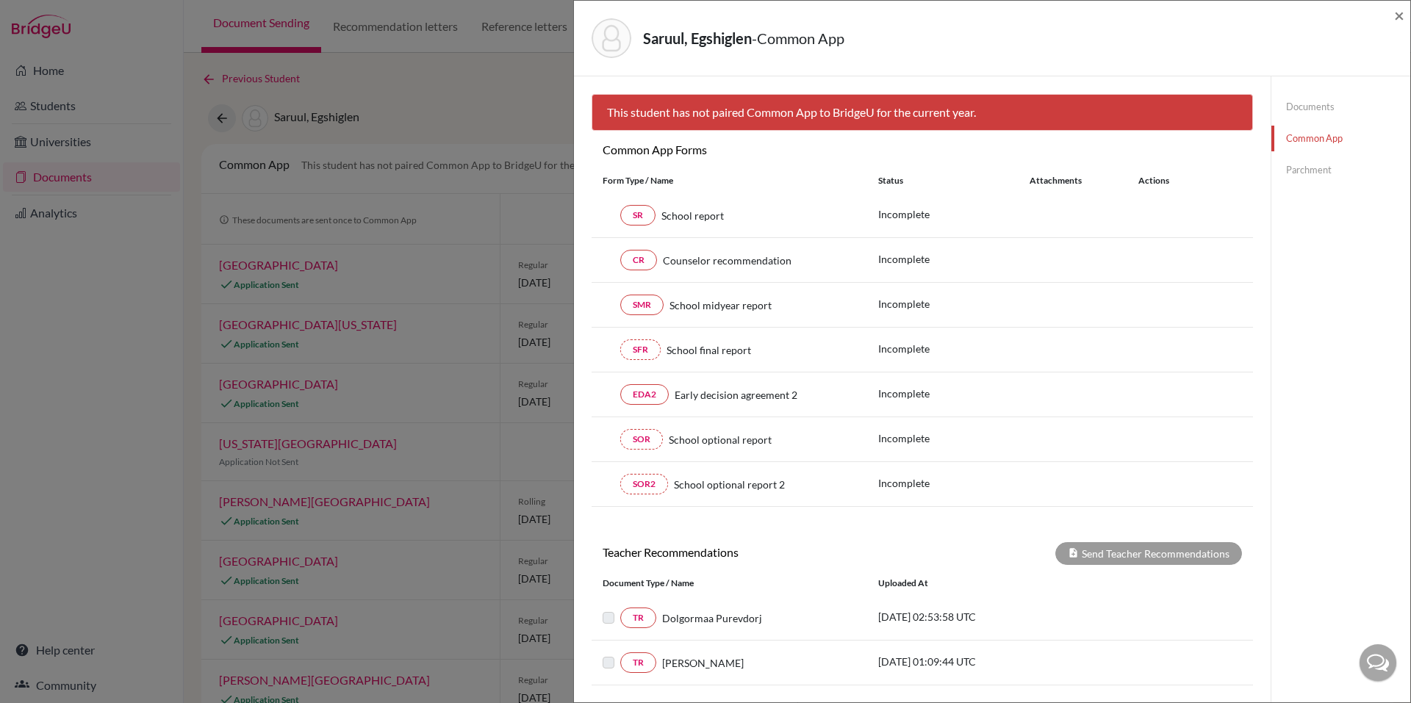
click at [1314, 165] on link "Parchment" at bounding box center [1340, 170] width 139 height 26
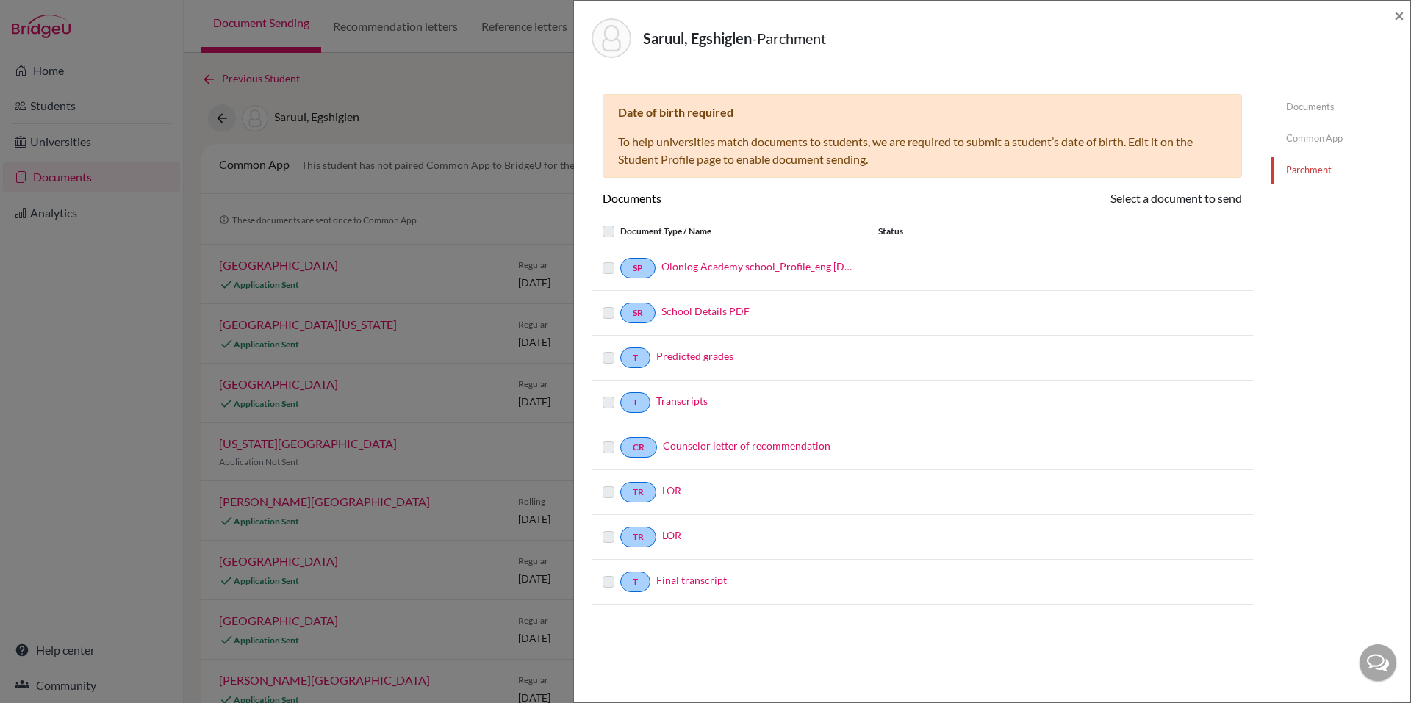
click at [1299, 115] on link "Documents" at bounding box center [1340, 107] width 139 height 26
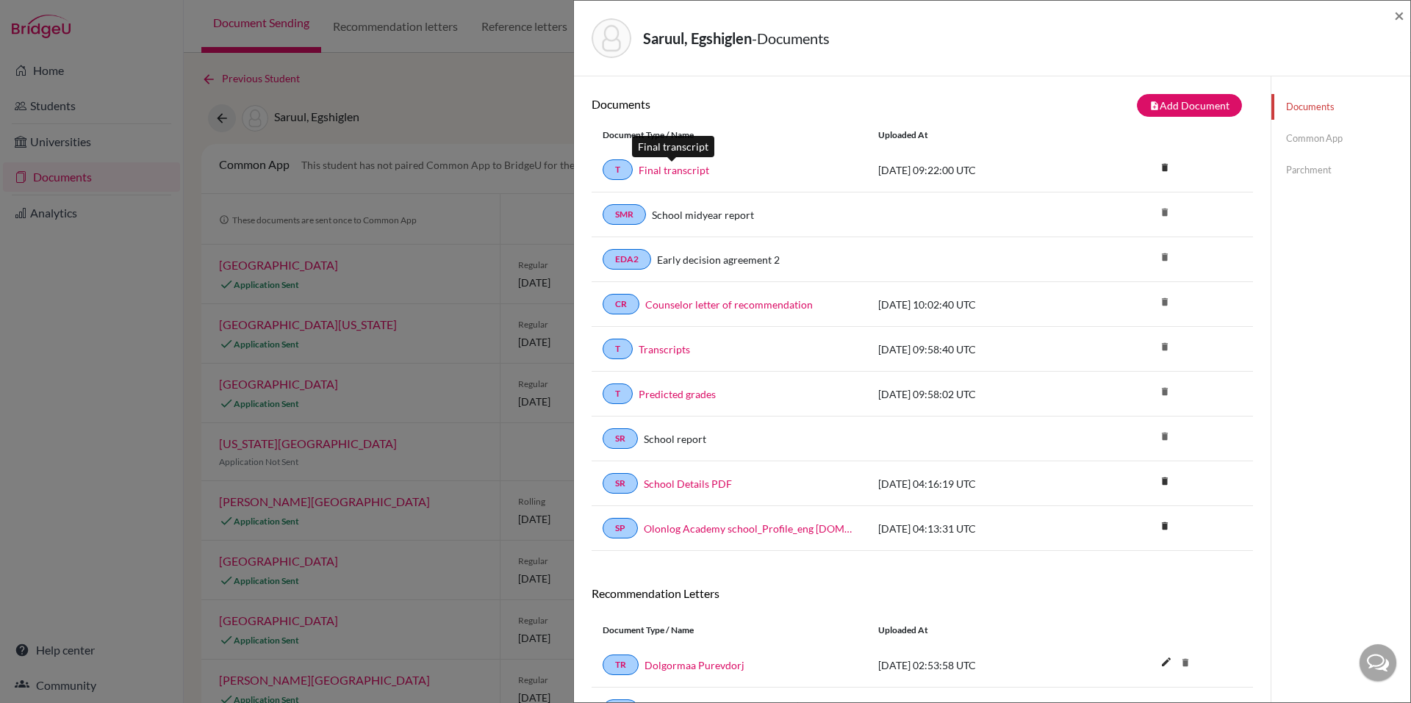
click at [684, 170] on link "Final transcript" at bounding box center [673, 169] width 71 height 15
click at [619, 170] on link "T" at bounding box center [617, 169] width 30 height 21
click at [518, 213] on div "Saruul, Egshiglen - Documents × Documents note_add Add Document Document type C…" at bounding box center [705, 351] width 1411 height 703
click at [1400, 17] on span "×" at bounding box center [1399, 14] width 10 height 21
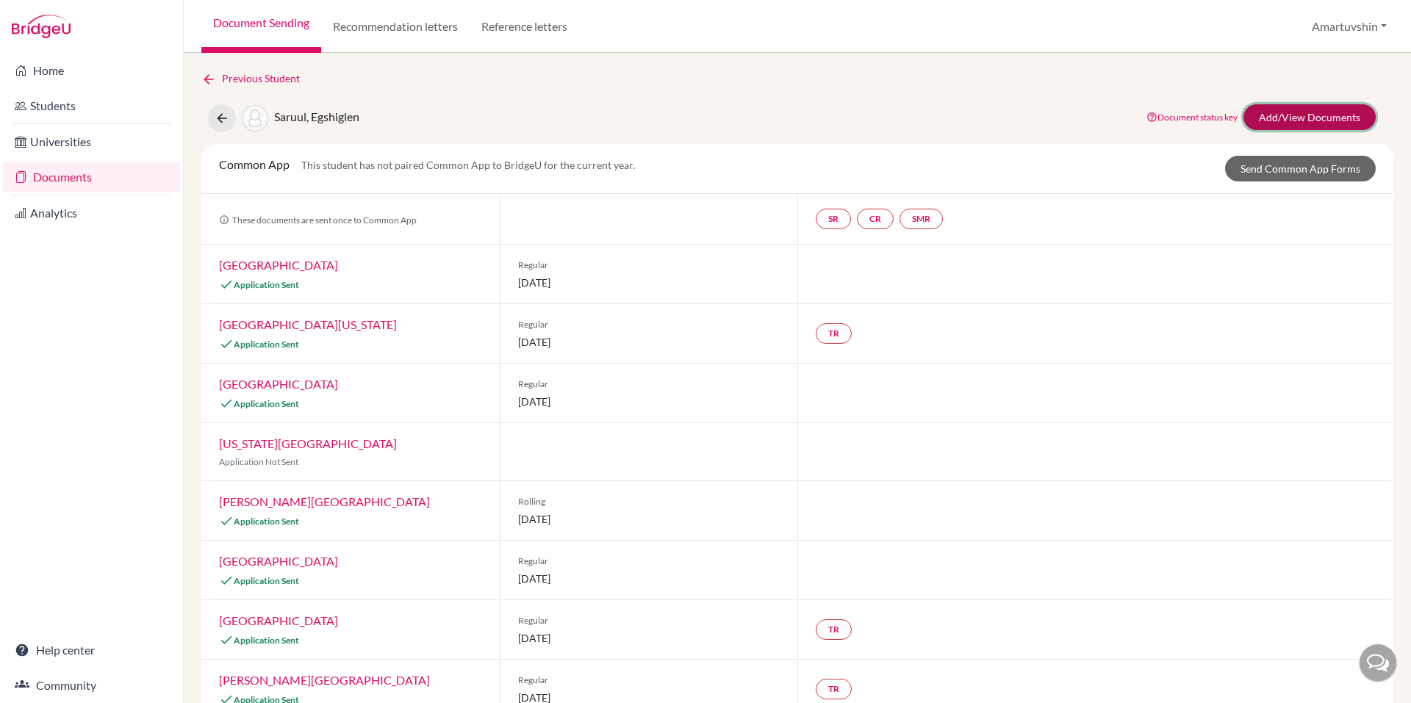
click at [1306, 115] on link "Add/View Documents" at bounding box center [1309, 117] width 132 height 26
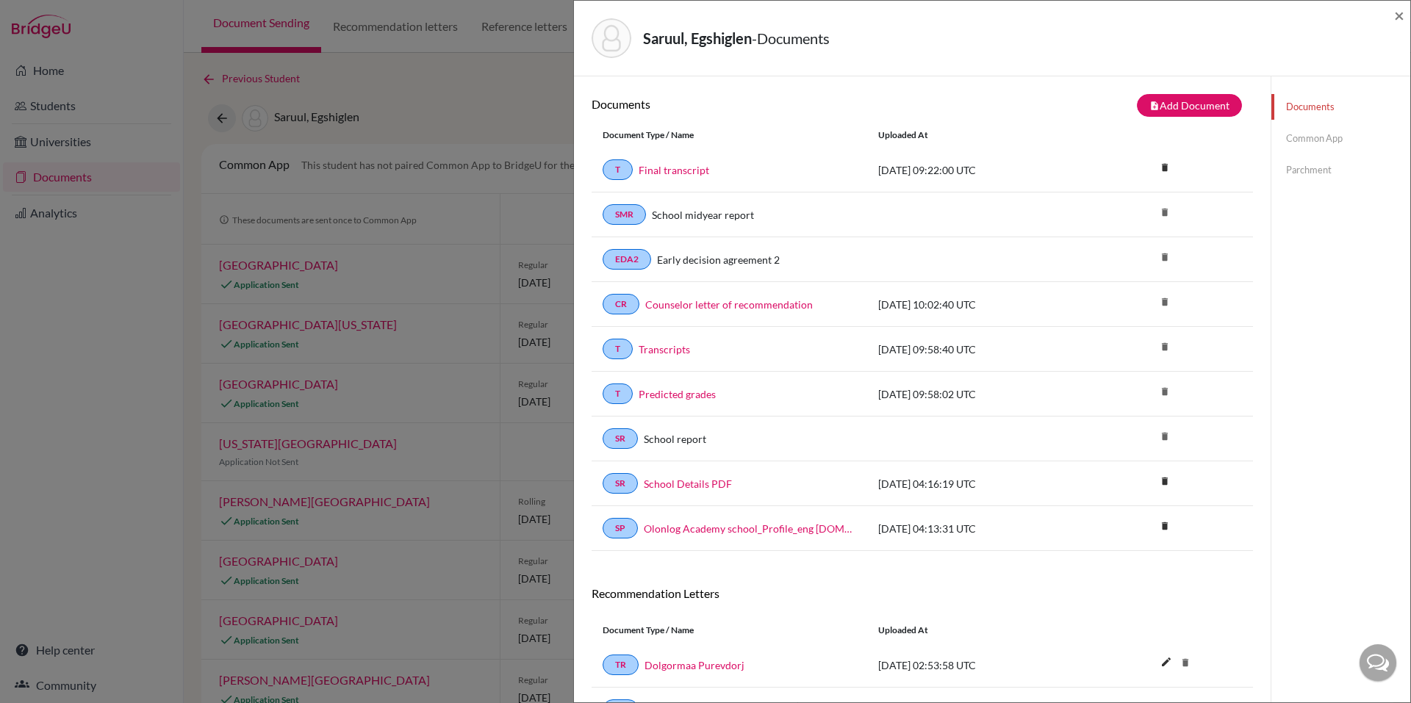
click at [1303, 162] on link "Parchment" at bounding box center [1340, 170] width 139 height 26
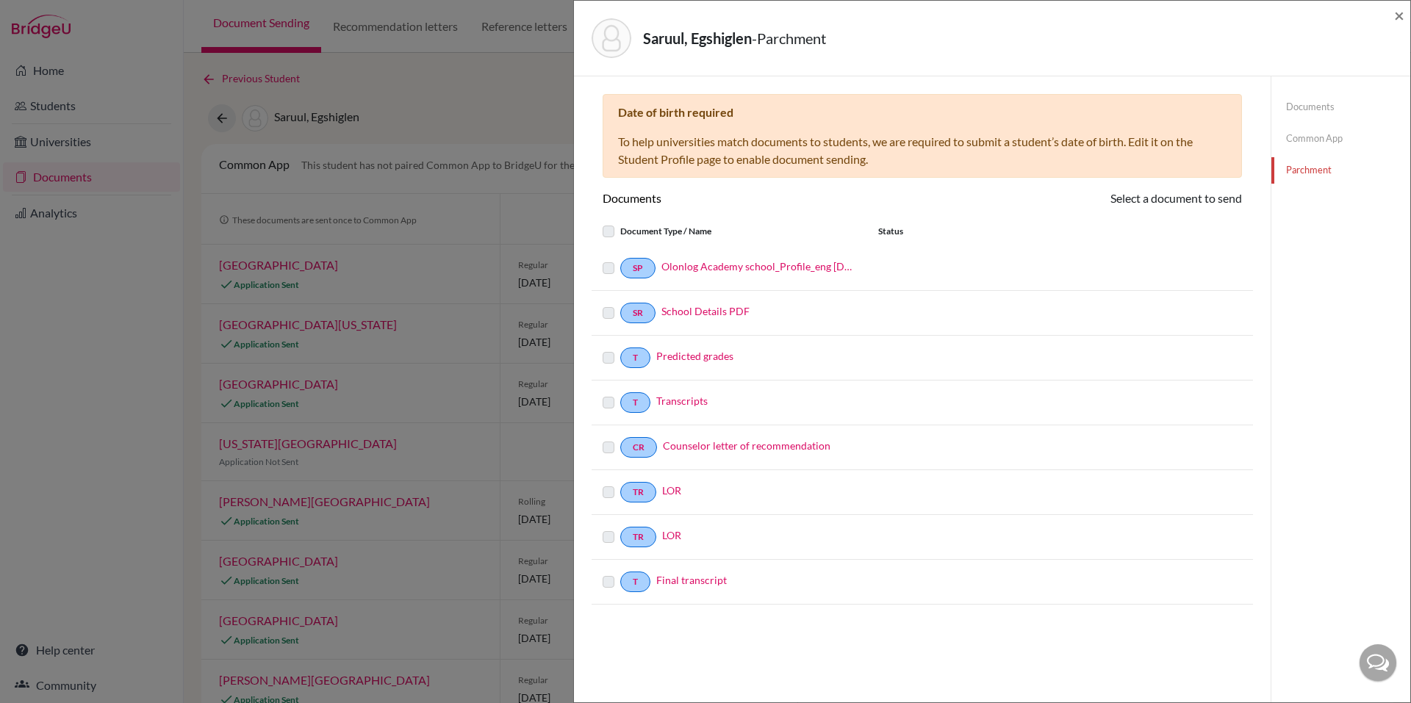
click at [620, 223] on label at bounding box center [620, 223] width 0 height 0
click at [620, 573] on label at bounding box center [620, 573] width 0 height 0
click at [458, 246] on div "Saruul, Egshiglen - Parchment × Date of birth required To help universities mat…" at bounding box center [705, 351] width 1411 height 703
click at [1397, 15] on span "×" at bounding box center [1399, 14] width 10 height 21
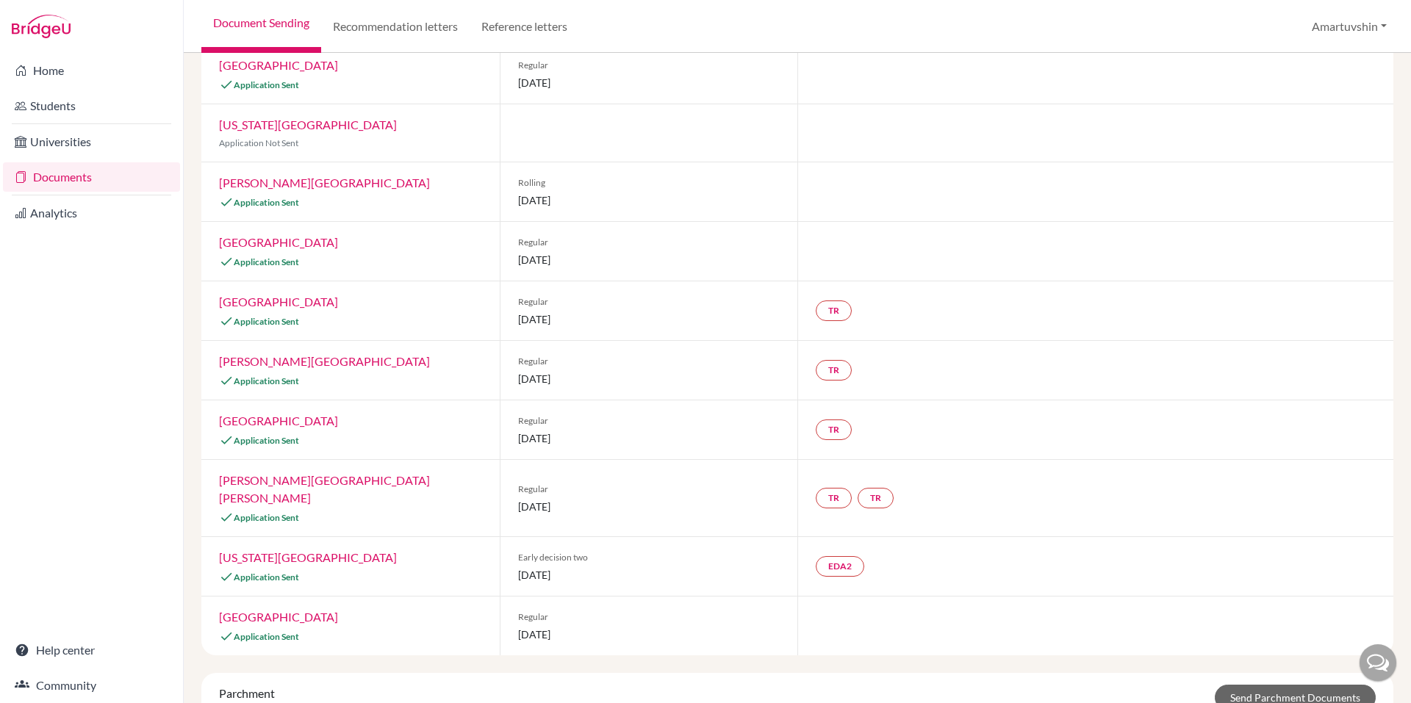
scroll to position [513, 0]
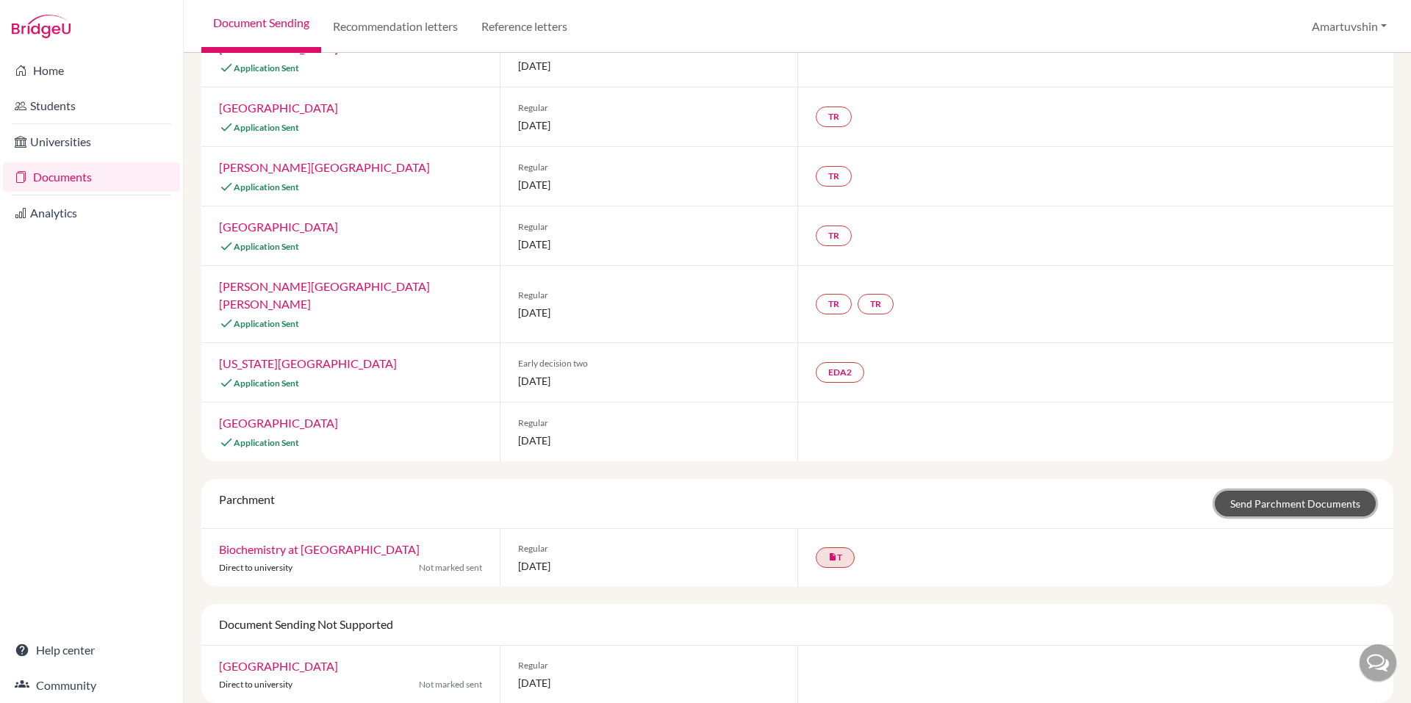
click at [1242, 491] on link "Send Parchment Documents" at bounding box center [1294, 504] width 161 height 26
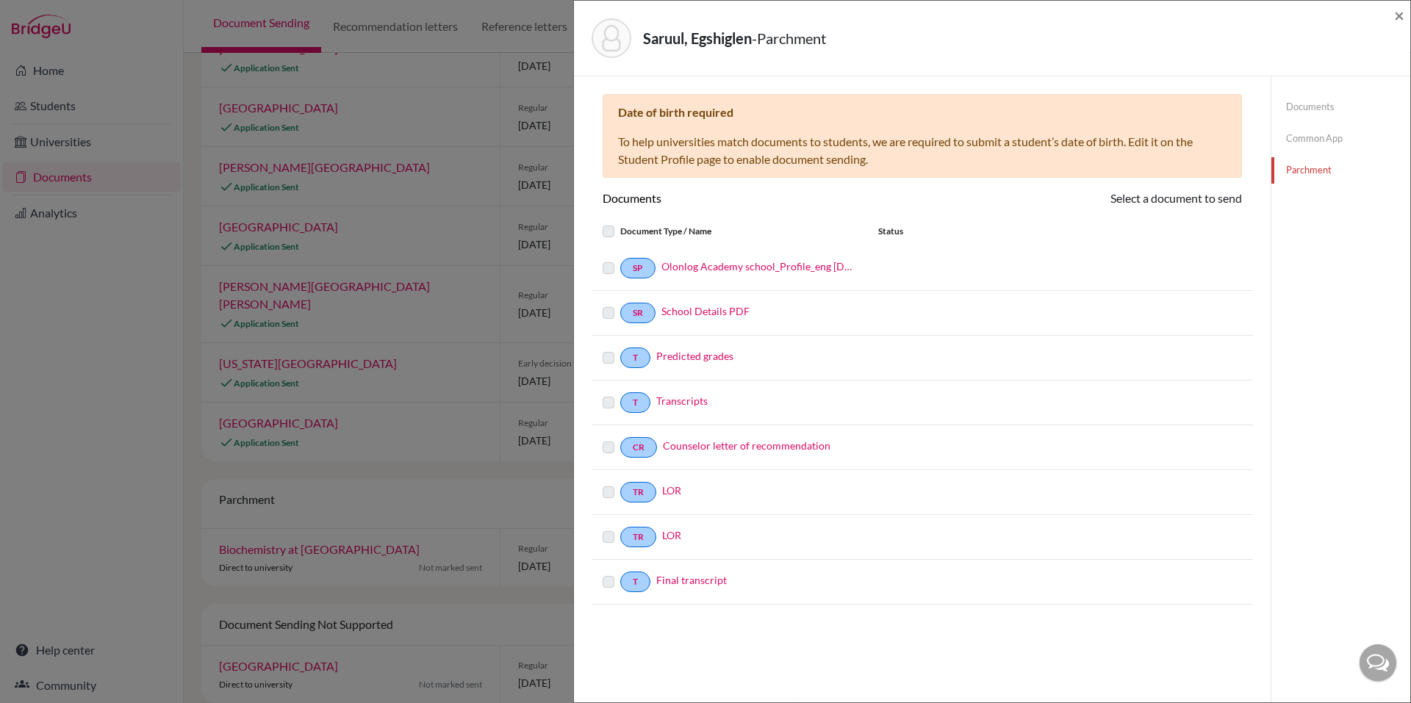
click at [620, 223] on label at bounding box center [620, 223] width 0 height 0
click at [526, 317] on div "Saruul, Egshiglen - Parchment × Date of birth required To help universities mat…" at bounding box center [705, 351] width 1411 height 703
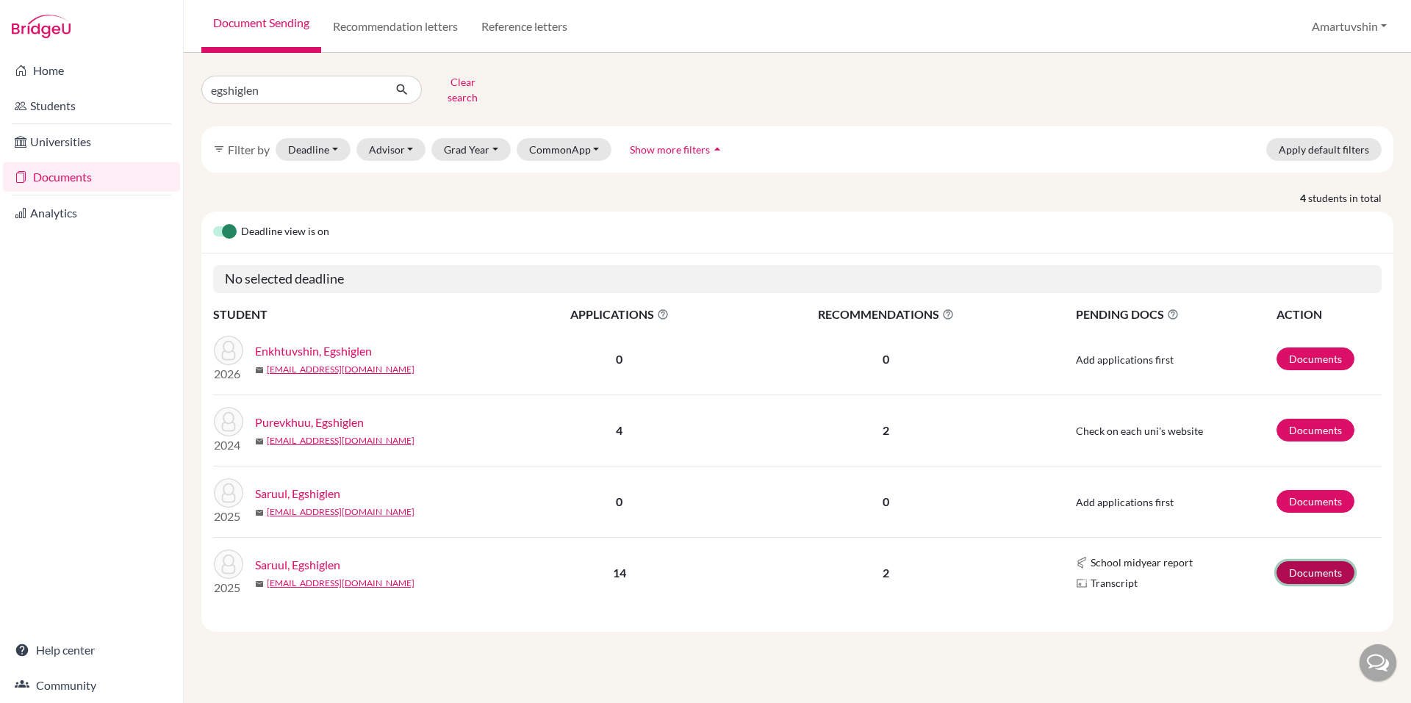
click at [1313, 566] on link "Documents" at bounding box center [1315, 572] width 78 height 23
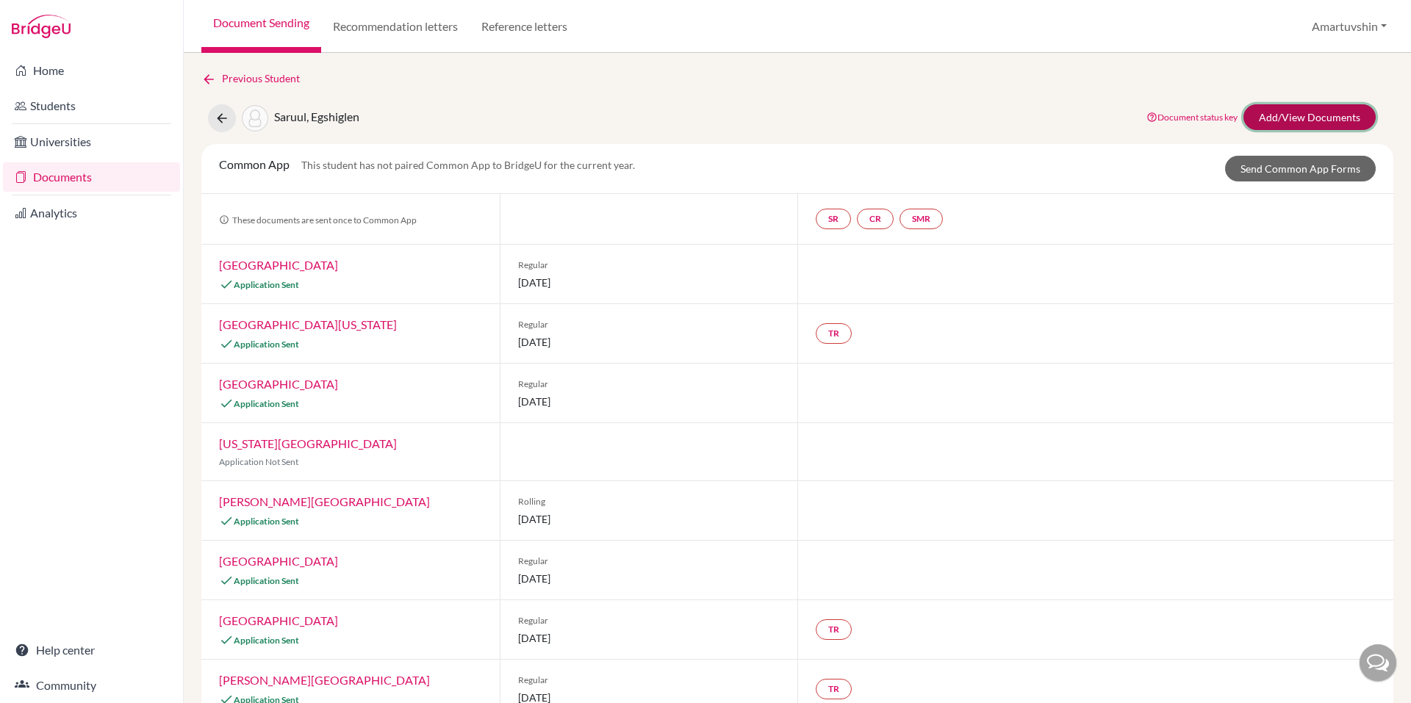
click at [1294, 111] on link "Add/View Documents" at bounding box center [1309, 117] width 132 height 26
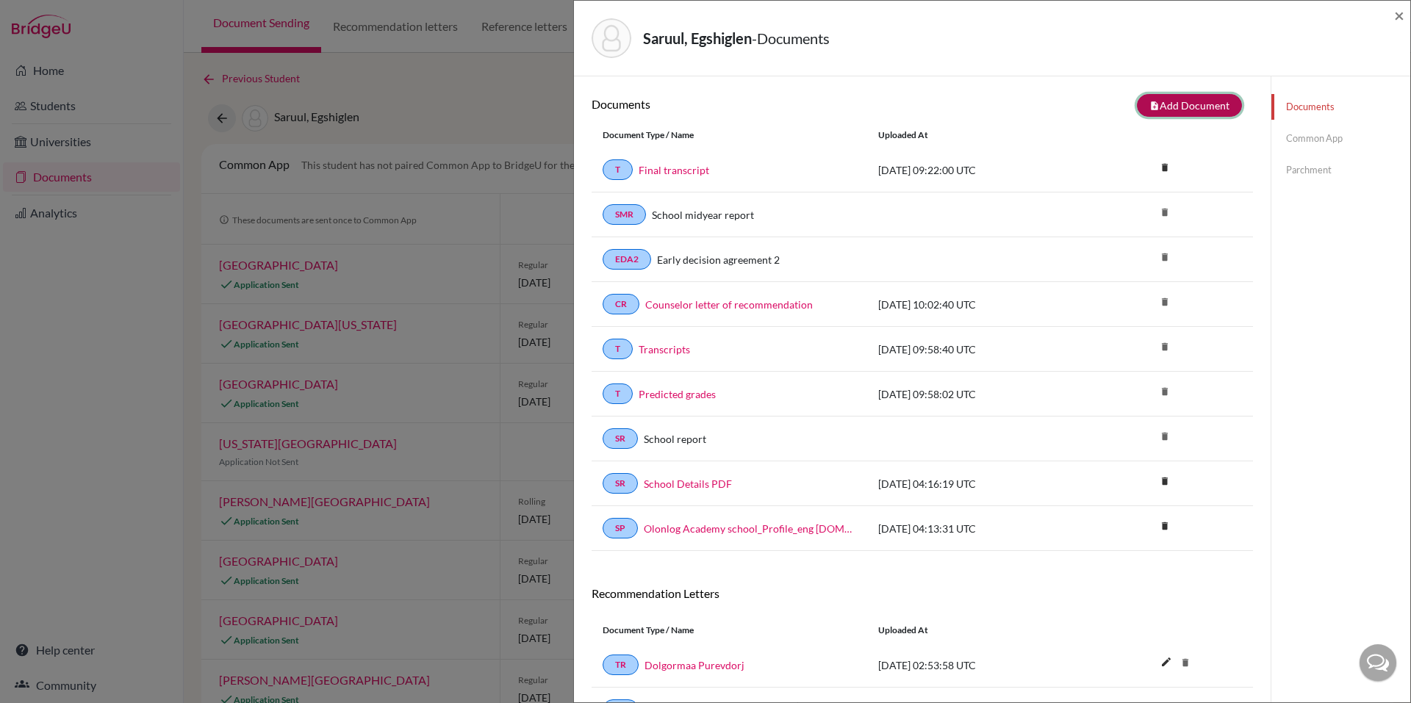
click at [1176, 104] on button "note_add Add Document" at bounding box center [1189, 105] width 105 height 23
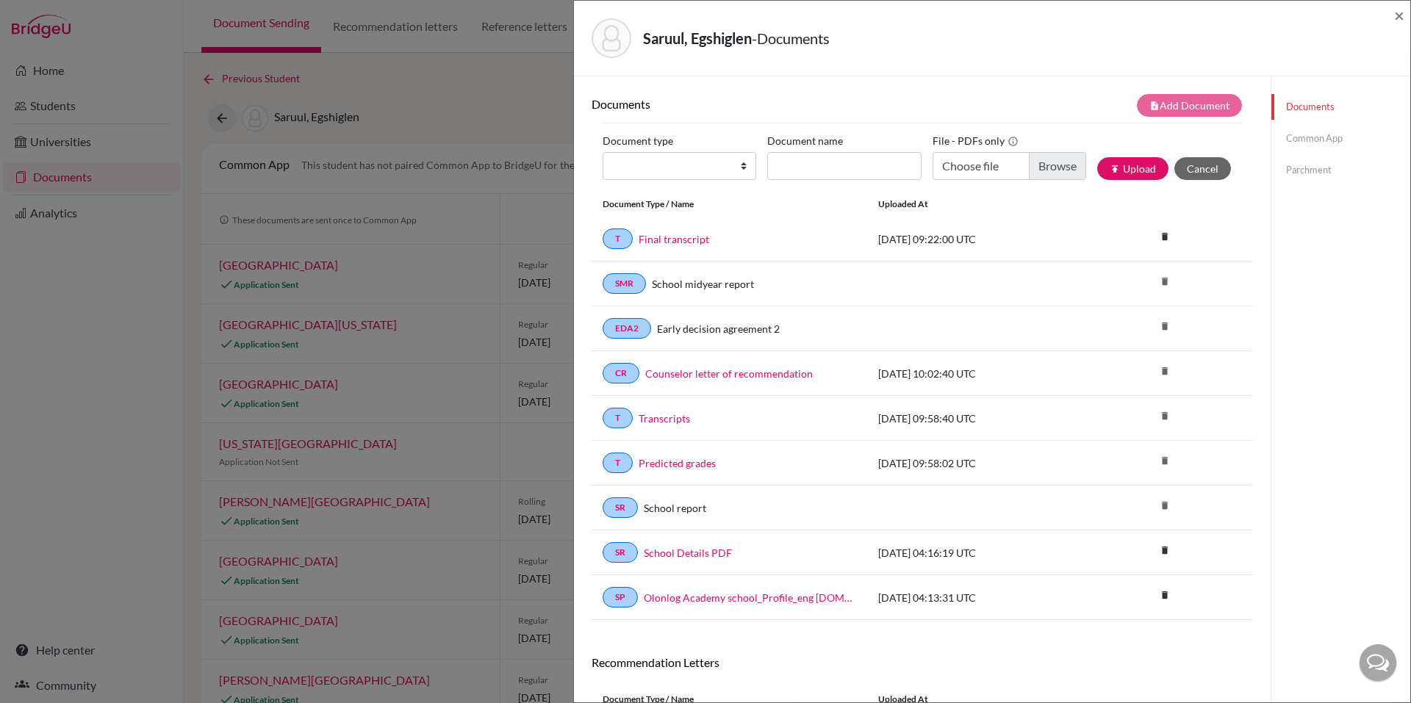
click at [1271, 161] on link "Parchment" at bounding box center [1340, 170] width 139 height 26
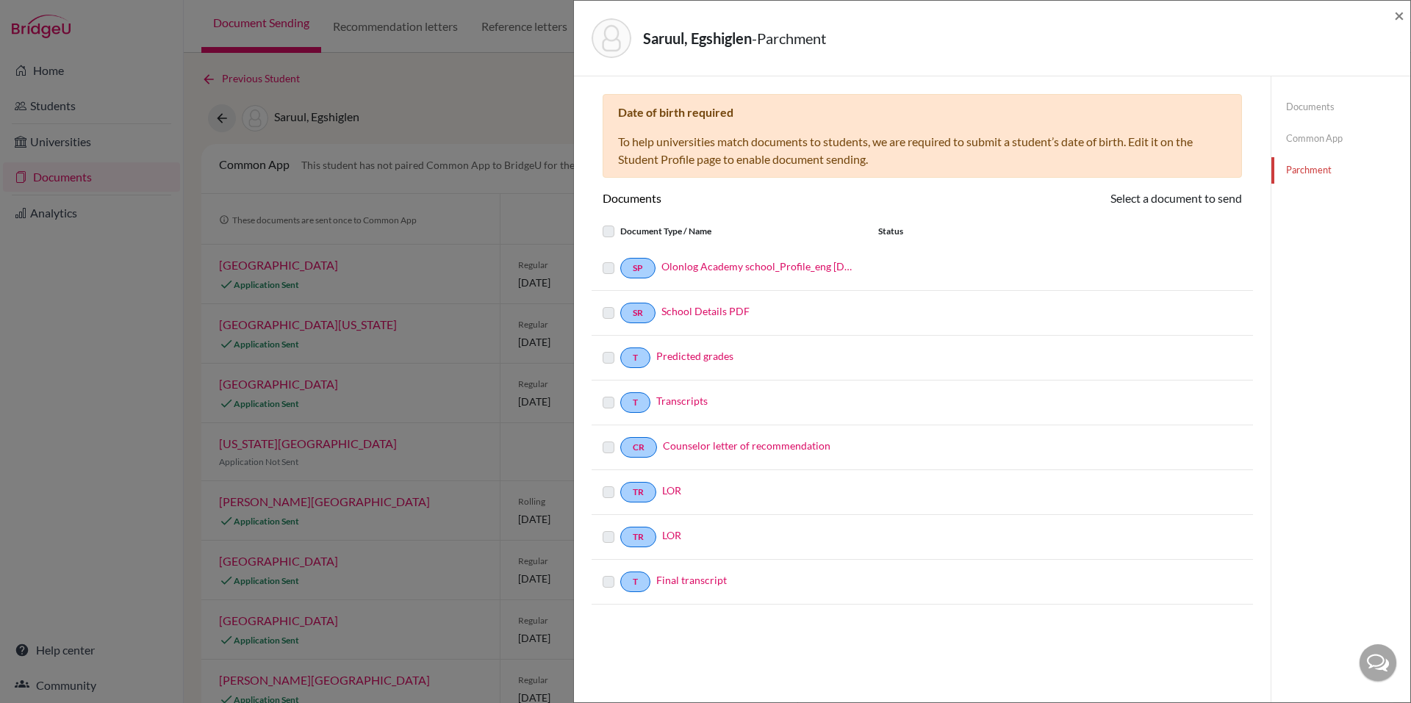
click at [1301, 104] on link "Documents" at bounding box center [1340, 107] width 139 height 26
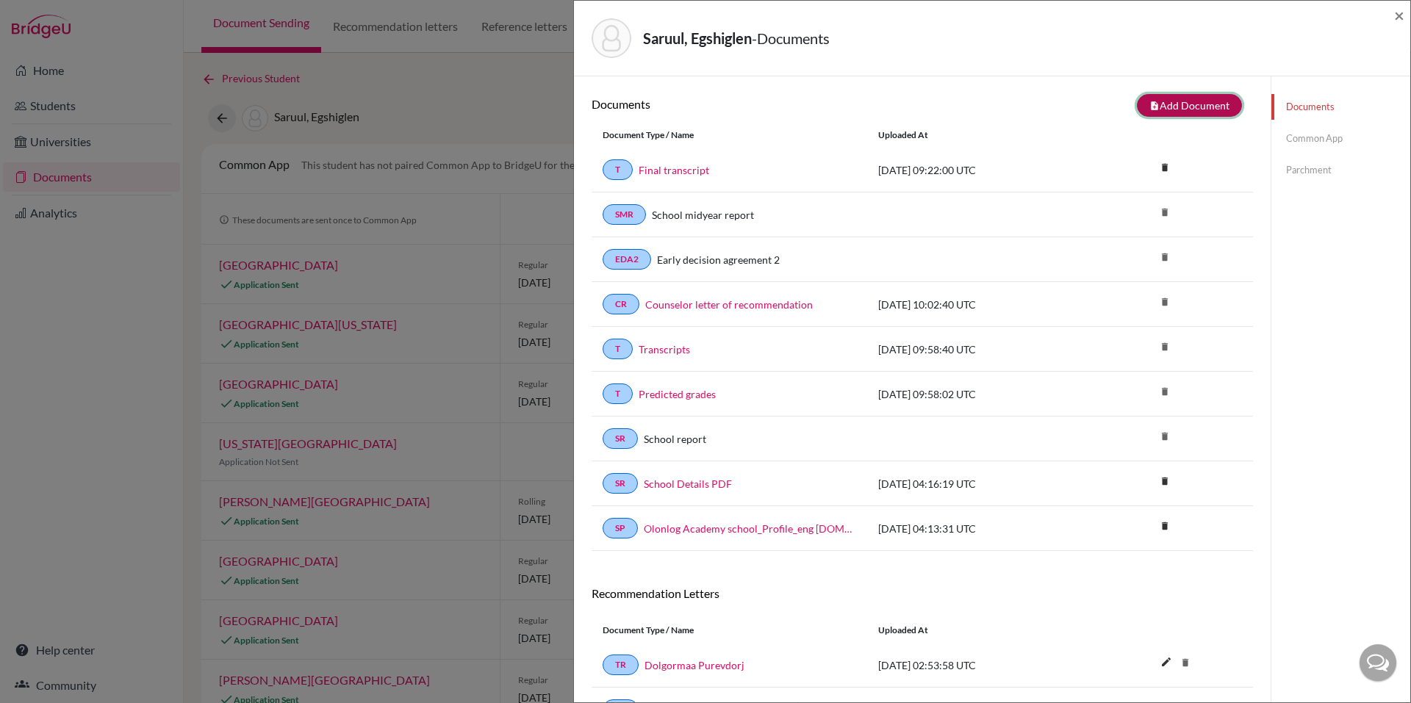
click at [1187, 109] on button "note_add Add Document" at bounding box center [1189, 105] width 105 height 23
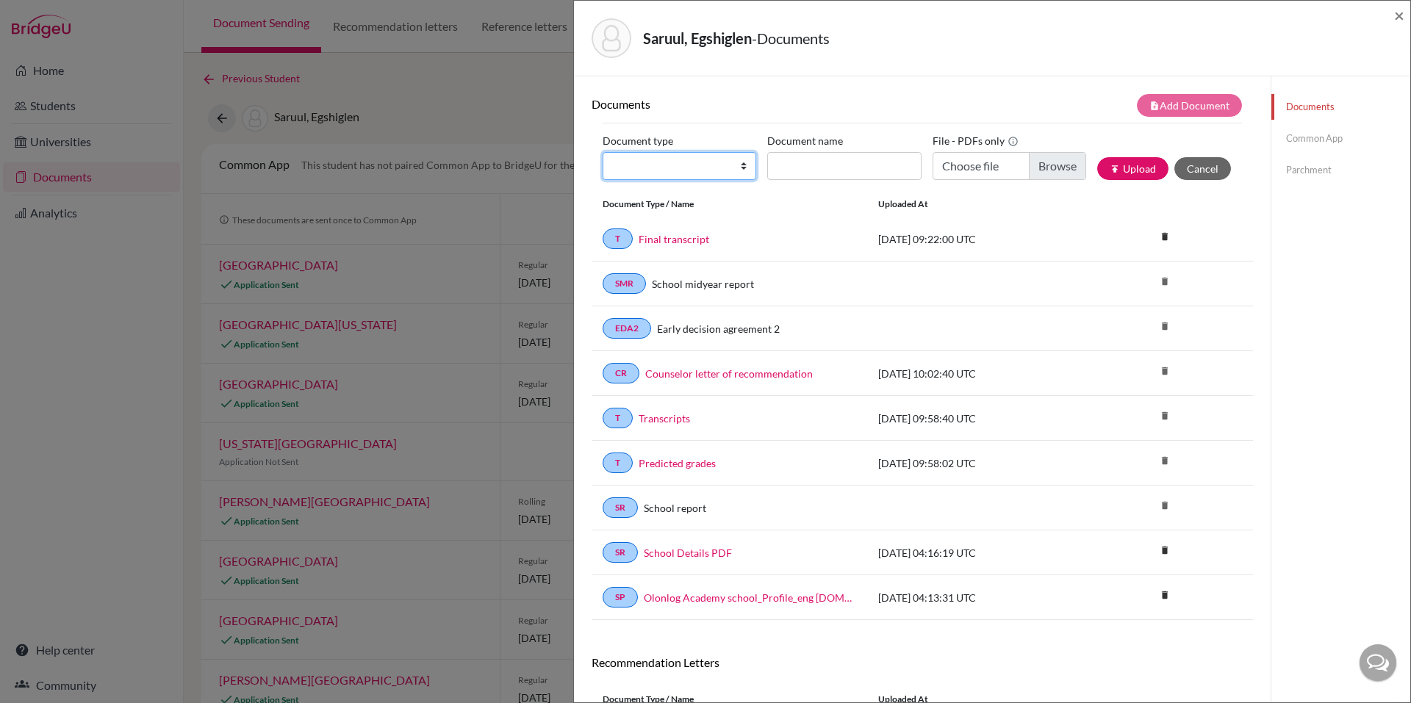
click at [665, 167] on select "Change explanation for Common App reports Counselor recommendation Internationa…" at bounding box center [679, 166] width 154 height 28
select select "2"
click at [602, 152] on select "Change explanation for Common App reports Counselor recommendation Internationa…" at bounding box center [679, 166] width 154 height 28
click at [799, 175] on input "Document name" at bounding box center [844, 166] width 154 height 28
type input "Final transcript -1"
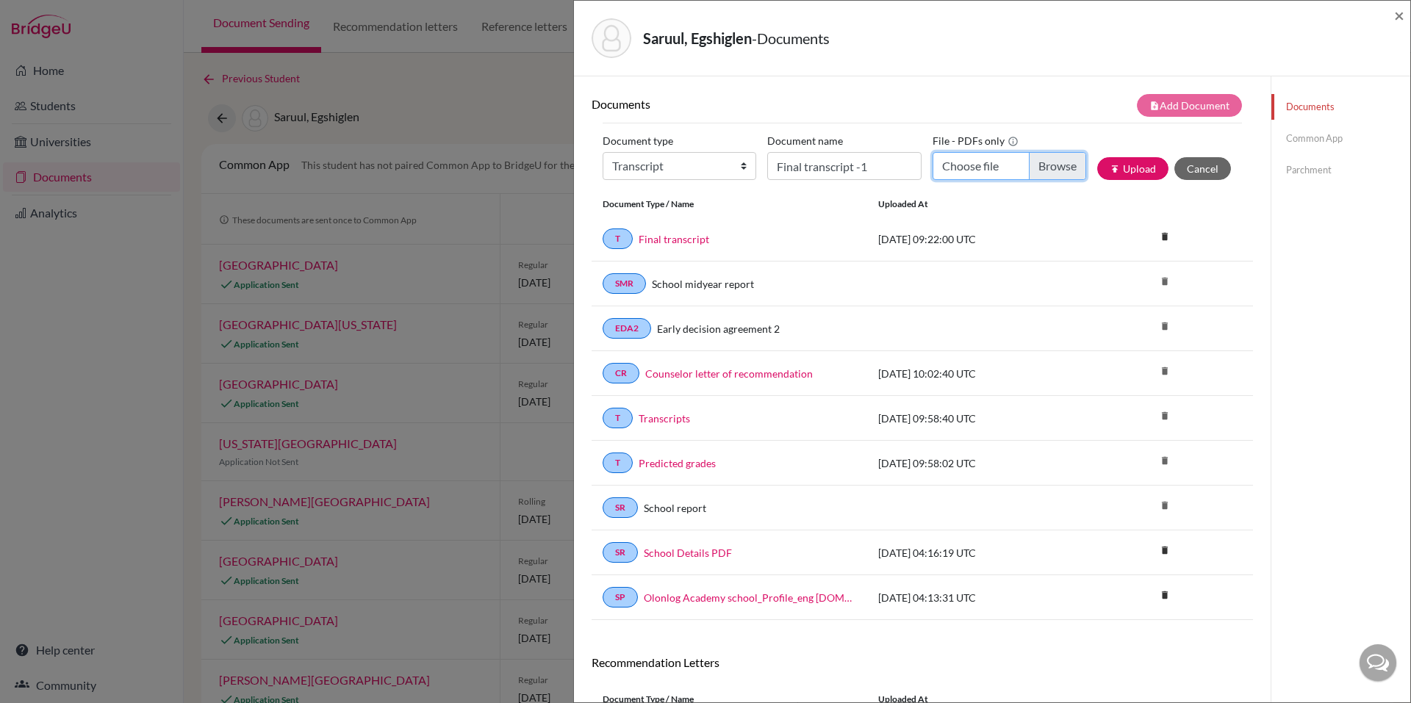
click at [993, 160] on input "Choose file" at bounding box center [1009, 166] width 154 height 28
type input "C:\fakepath\Final transcript egshiglen.pdf"
click at [1124, 163] on button "publish Upload" at bounding box center [1132, 168] width 71 height 23
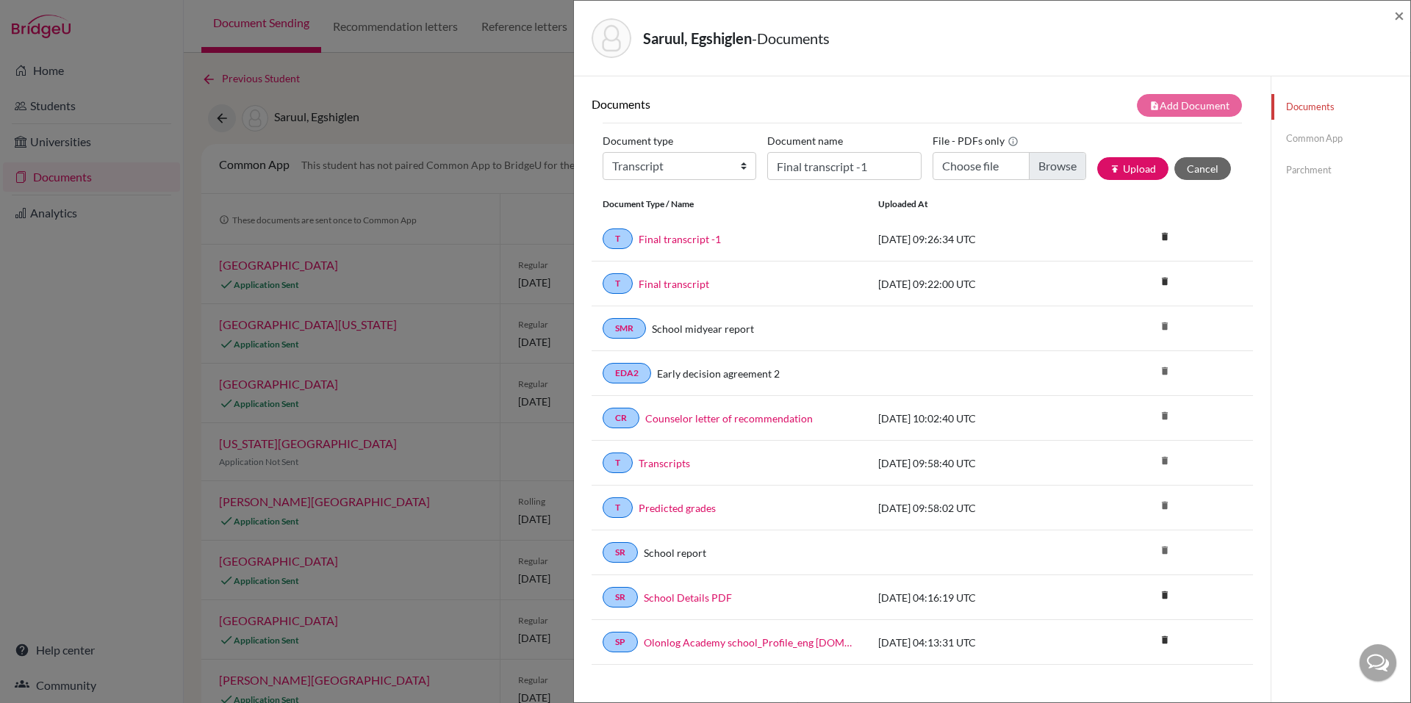
click at [1305, 172] on link "Parchment" at bounding box center [1340, 170] width 139 height 26
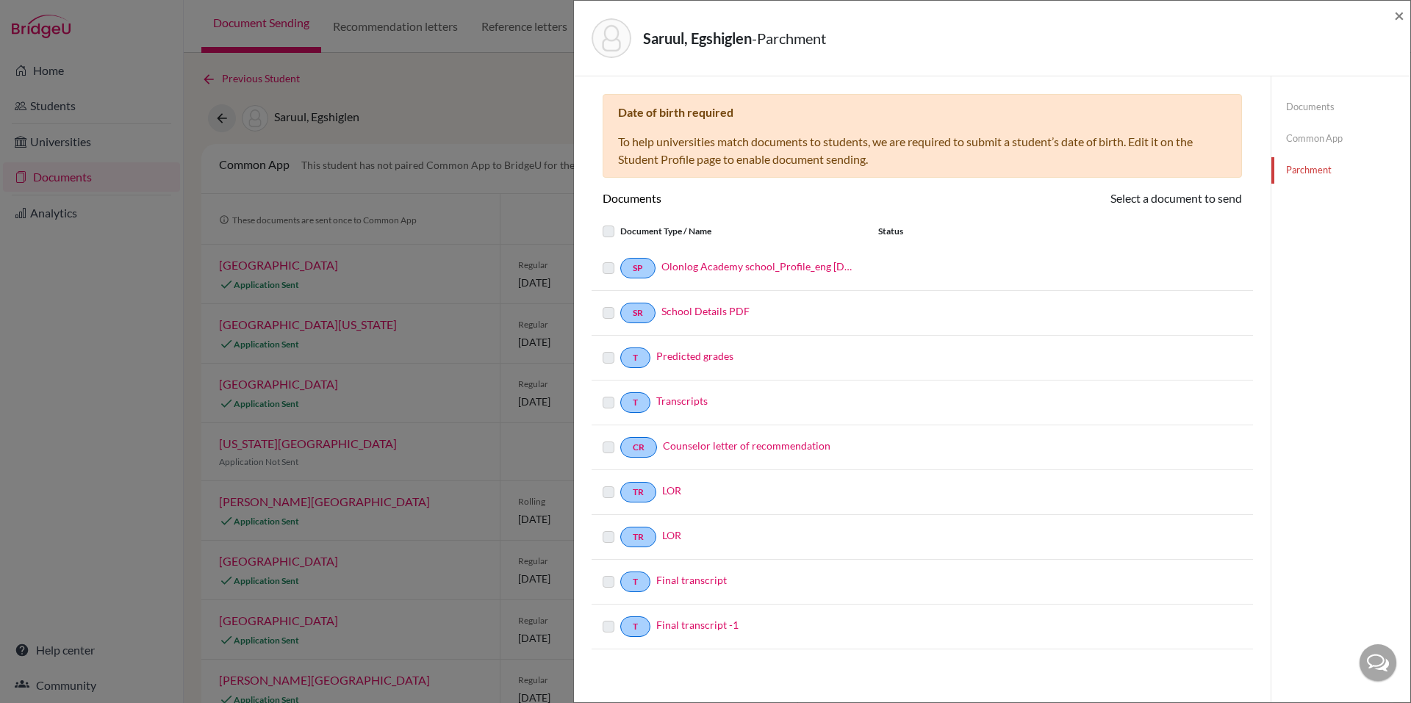
click at [620, 618] on label at bounding box center [620, 618] width 0 height 0
click at [829, 625] on div "Final transcript -1" at bounding box center [753, 626] width 206 height 19
